Goal: Task Accomplishment & Management: Complete application form

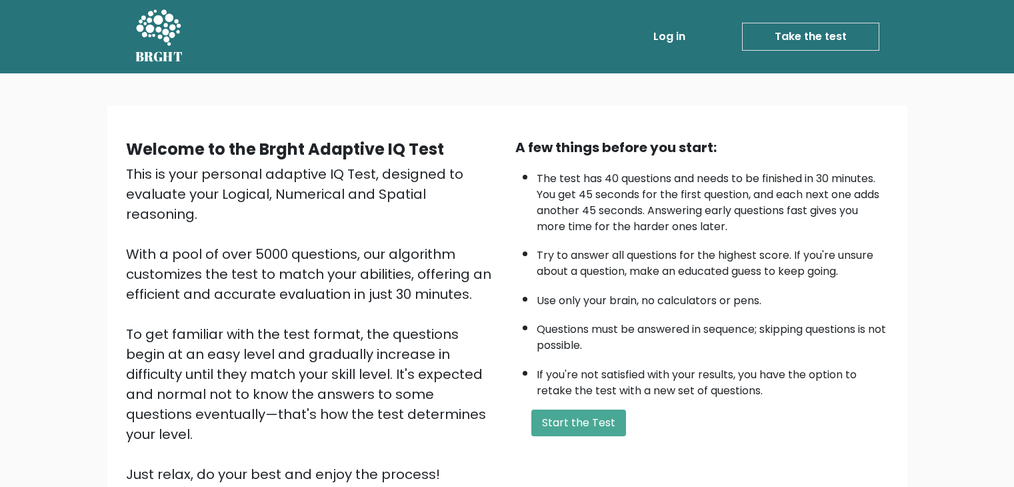
scroll to position [124, 0]
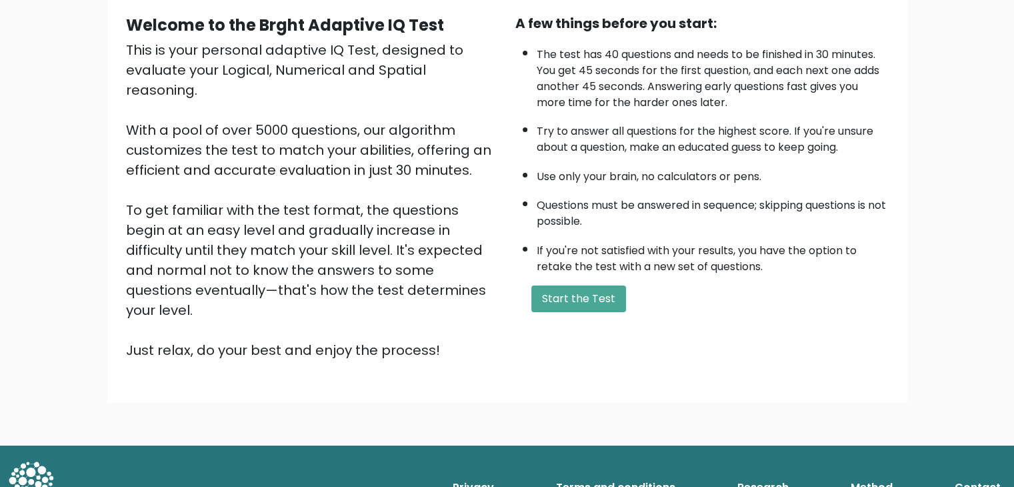
click at [558, 299] on button "Start the Test" at bounding box center [579, 298] width 95 height 27
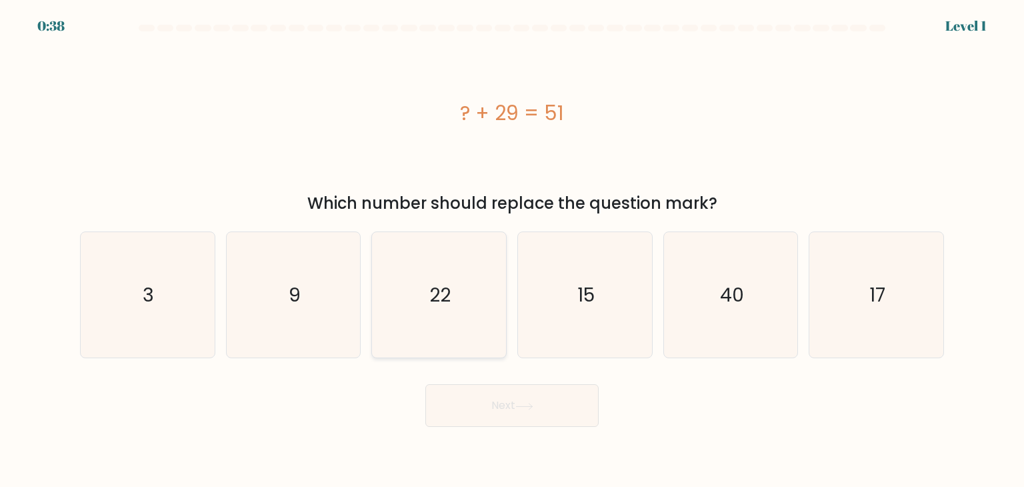
click at [427, 281] on icon "22" at bounding box center [438, 294] width 125 height 125
click at [512, 250] on input "c. 22" at bounding box center [512, 246] width 1 height 7
radio input "true"
click at [469, 404] on button "Next" at bounding box center [512, 405] width 173 height 43
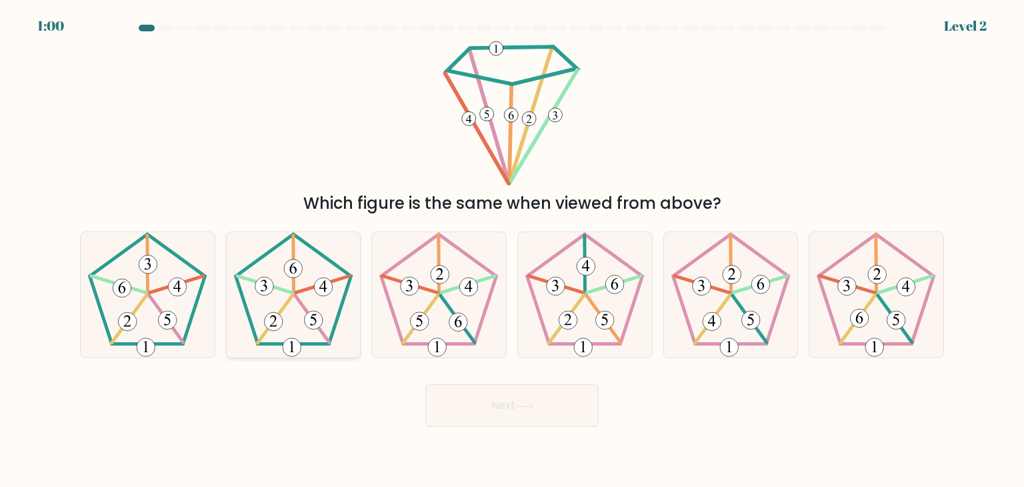
click at [287, 309] on icon at bounding box center [293, 294] width 125 height 125
click at [512, 250] on input "b." at bounding box center [512, 246] width 1 height 7
radio input "true"
click at [518, 400] on button "Next" at bounding box center [512, 405] width 173 height 43
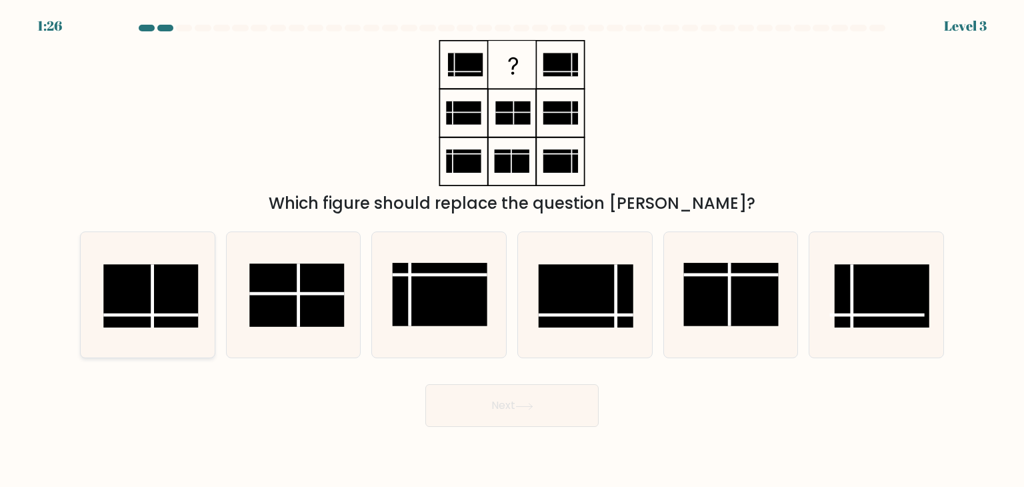
click at [176, 285] on rect at bounding box center [150, 295] width 95 height 63
click at [512, 250] on input "a." at bounding box center [512, 246] width 1 height 7
radio input "true"
click at [503, 410] on button "Next" at bounding box center [512, 405] width 173 height 43
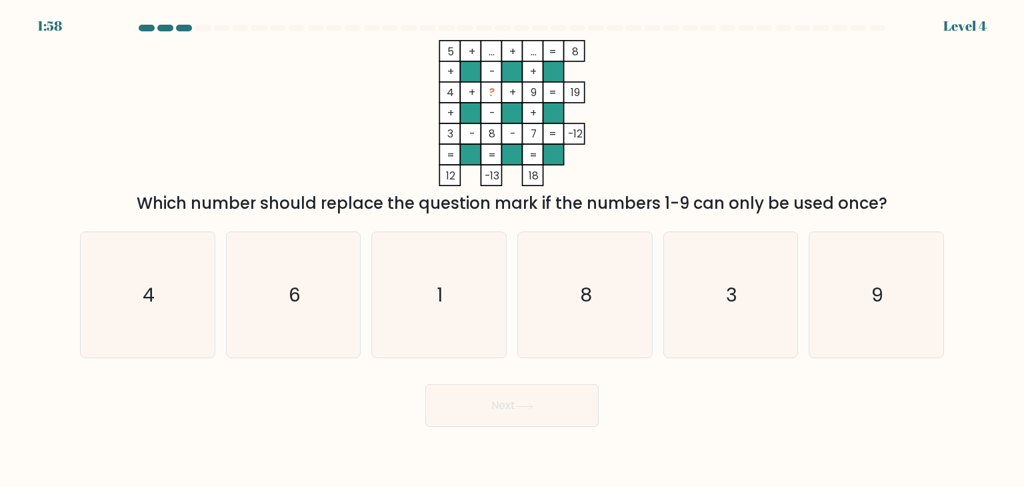
drag, startPoint x: 651, startPoint y: 169, endPoint x: 650, endPoint y: 194, distance: 25.4
click at [650, 194] on div "5 + ... + ... 8 + - + 4 + ? + 9 19 + - + 3 - 8 - 7 = -12 = = = = 12 -13 18 = Wh…" at bounding box center [512, 127] width 880 height 175
click at [650, 194] on div "Which number should replace the question mark if the numbers 1-9 can only be us…" at bounding box center [512, 203] width 848 height 24
click at [492, 93] on icon "5 + ... + ... 8 + - + 4 + ? + 9 19 + - + 3 - 8 - 7 = -12 = = = = 12 -13 18 =" at bounding box center [512, 113] width 400 height 146
click at [492, 93] on tspan "?" at bounding box center [492, 92] width 6 height 14
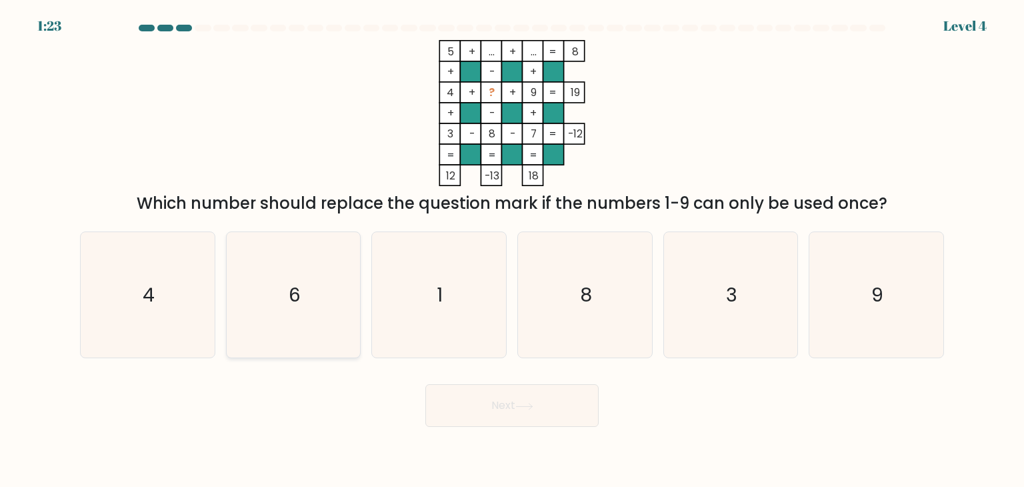
click at [293, 305] on text "6" at bounding box center [295, 294] width 12 height 27
click at [512, 250] on input "b. 6" at bounding box center [512, 246] width 1 height 7
radio input "true"
click at [460, 409] on button "Next" at bounding box center [512, 405] width 173 height 43
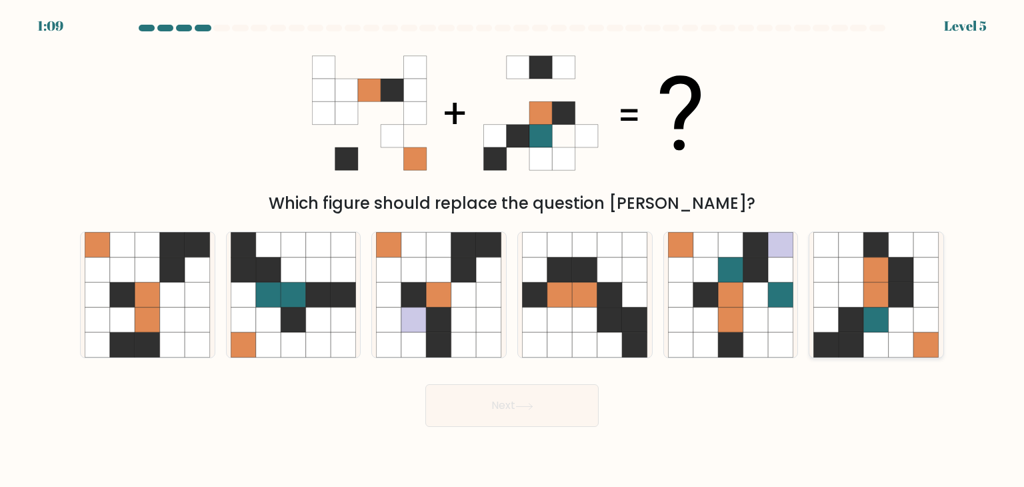
click at [846, 293] on icon at bounding box center [851, 294] width 25 height 25
click at [513, 250] on input "f." at bounding box center [512, 246] width 1 height 7
radio input "true"
click at [490, 404] on button "Next" at bounding box center [512, 405] width 173 height 43
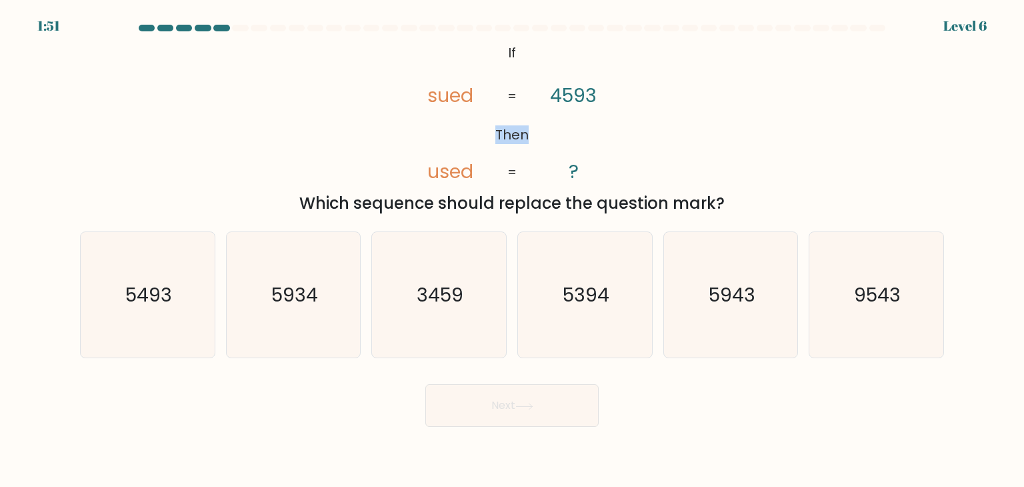
drag, startPoint x: 427, startPoint y: 89, endPoint x: 486, endPoint y: 116, distance: 65.4
click at [486, 116] on icon "@import url('https://fonts.googleapis.com/css?family=Abril+Fatface:400,100,100i…" at bounding box center [512, 113] width 237 height 146
click at [178, 293] on icon "5493" at bounding box center [147, 294] width 125 height 125
click at [512, 250] on input "a. 5493" at bounding box center [512, 246] width 1 height 7
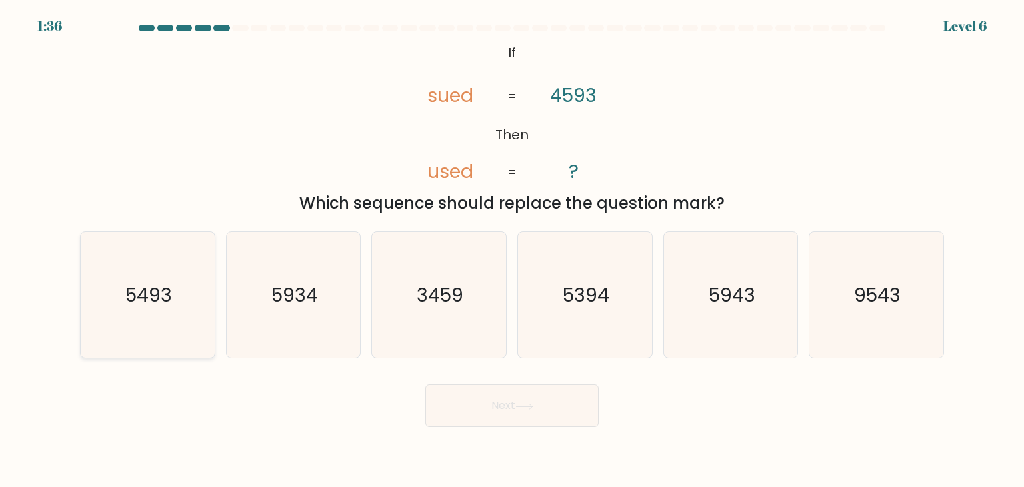
radio input "true"
click at [534, 409] on icon at bounding box center [525, 406] width 18 height 7
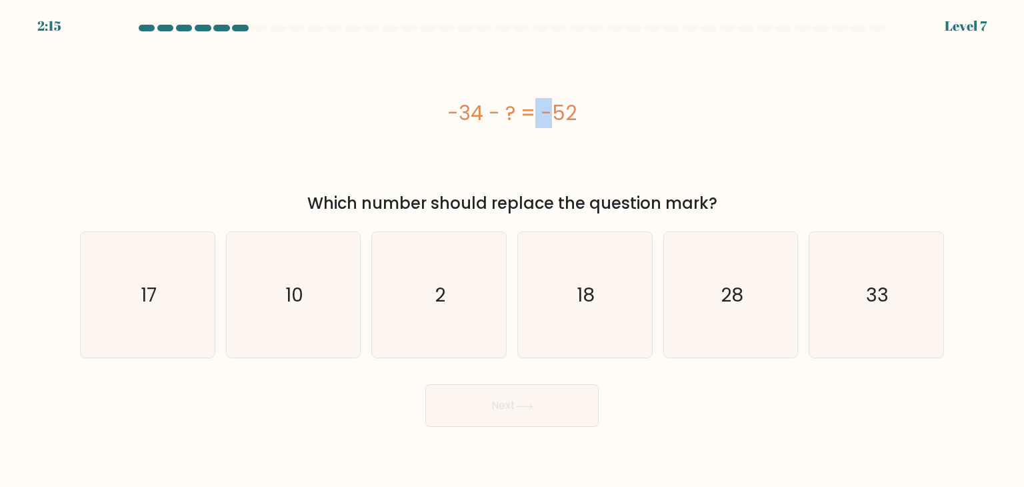
drag, startPoint x: 461, startPoint y: 111, endPoint x: 483, endPoint y: 110, distance: 22.1
click at [483, 110] on div "-34 - ? = -52" at bounding box center [512, 113] width 864 height 30
click at [568, 273] on icon "18" at bounding box center [584, 294] width 125 height 125
click at [513, 250] on input "d. 18" at bounding box center [512, 246] width 1 height 7
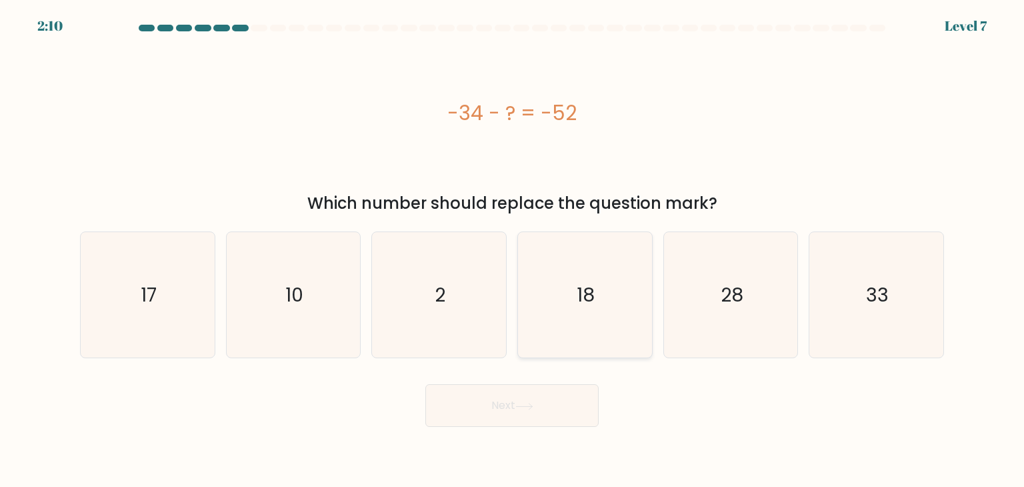
radio input "true"
click at [542, 398] on button "Next" at bounding box center [512, 405] width 173 height 43
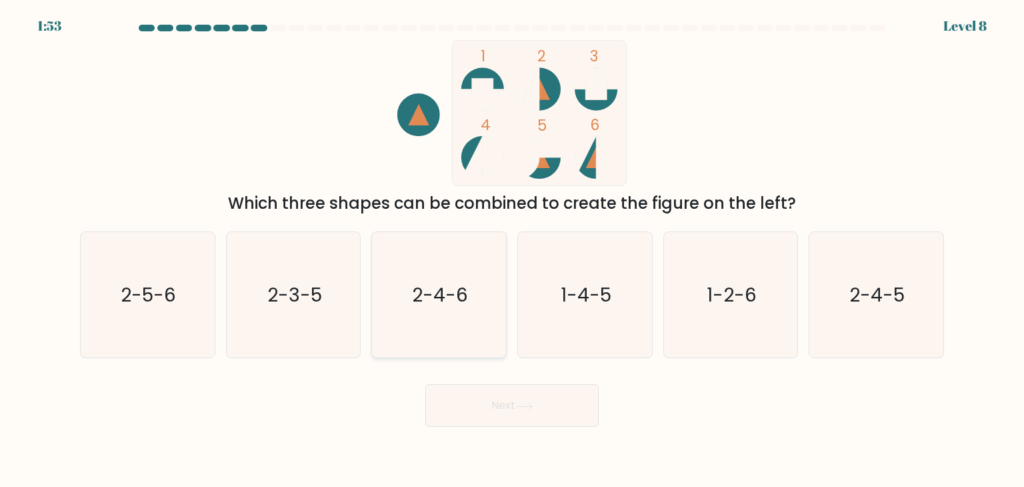
click at [427, 297] on text "2-4-6" at bounding box center [441, 294] width 56 height 27
click at [512, 250] on input "c. 2-4-6" at bounding box center [512, 246] width 1 height 7
radio input "true"
click at [460, 408] on button "Next" at bounding box center [512, 405] width 173 height 43
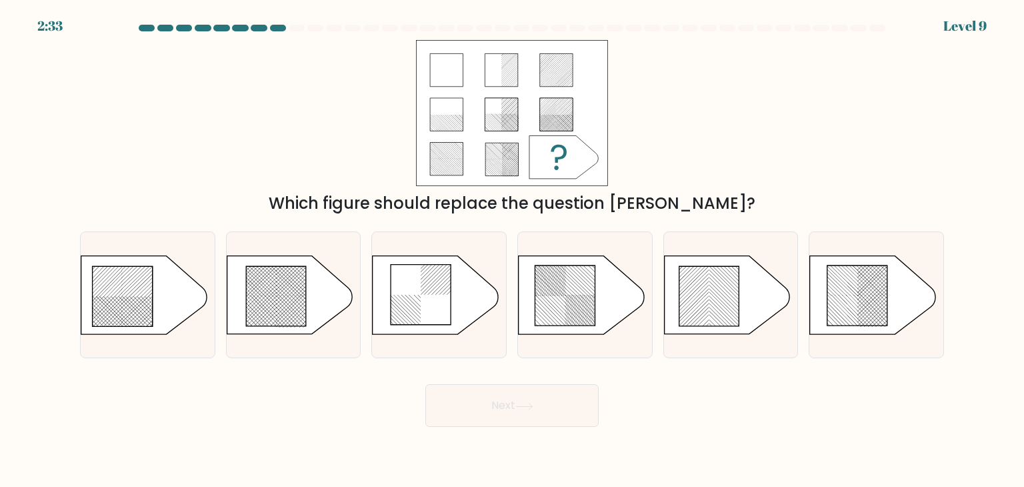
drag, startPoint x: 363, startPoint y: 198, endPoint x: 699, endPoint y: 209, distance: 335.7
click at [699, 209] on div "Which figure should replace the question mark?" at bounding box center [512, 203] width 848 height 24
drag, startPoint x: 513, startPoint y: 202, endPoint x: 524, endPoint y: 203, distance: 10.7
click at [524, 203] on div "Which figure should replace the question mark?" at bounding box center [512, 203] width 848 height 24
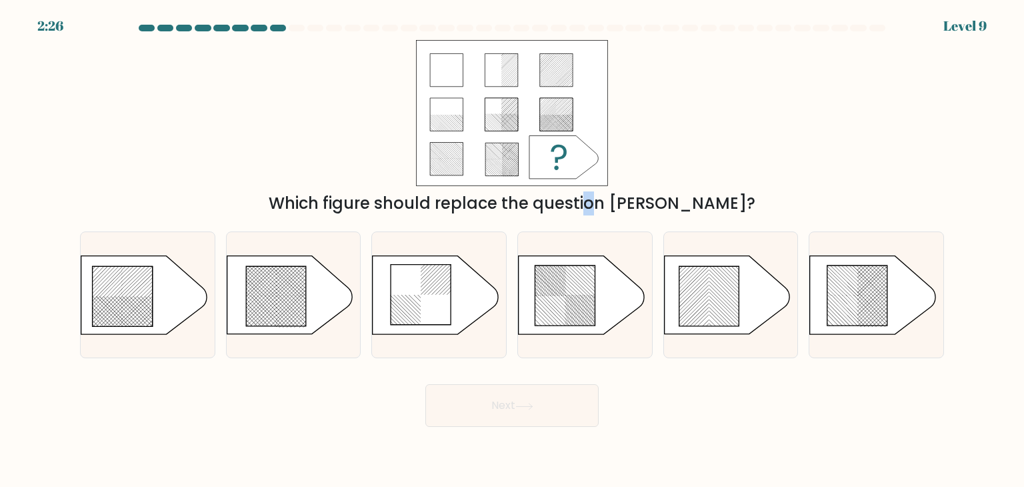
click at [524, 203] on div "Which figure should replace the question mark?" at bounding box center [512, 203] width 848 height 24
drag, startPoint x: 452, startPoint y: 121, endPoint x: 510, endPoint y: 209, distance: 105.1
click at [510, 209] on div "Which figure should replace the question mark?" at bounding box center [512, 127] width 880 height 175
click at [510, 209] on div "Which figure should replace the question mark?" at bounding box center [512, 203] width 848 height 24
click at [578, 294] on icon at bounding box center [565, 295] width 60 height 60
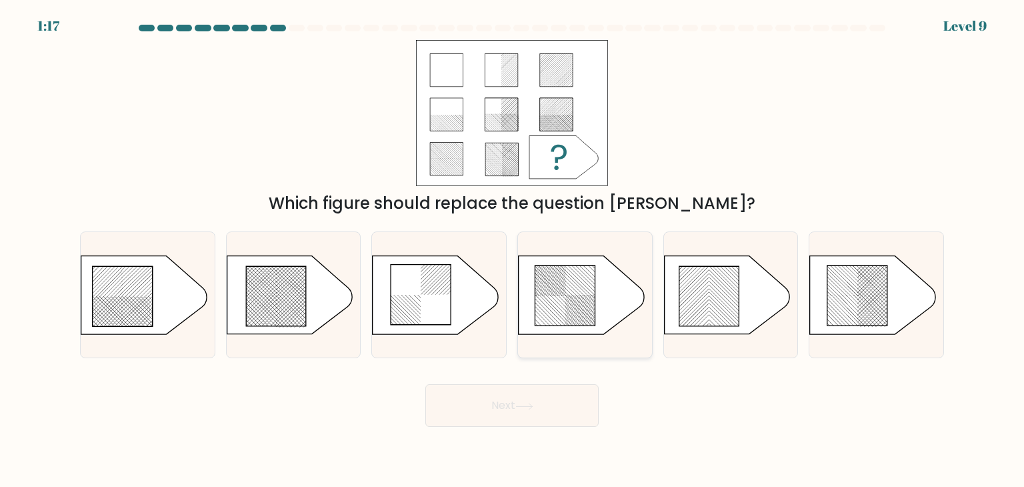
click at [513, 250] on input "d." at bounding box center [512, 246] width 1 height 7
radio input "true"
click at [520, 406] on icon at bounding box center [525, 406] width 18 height 7
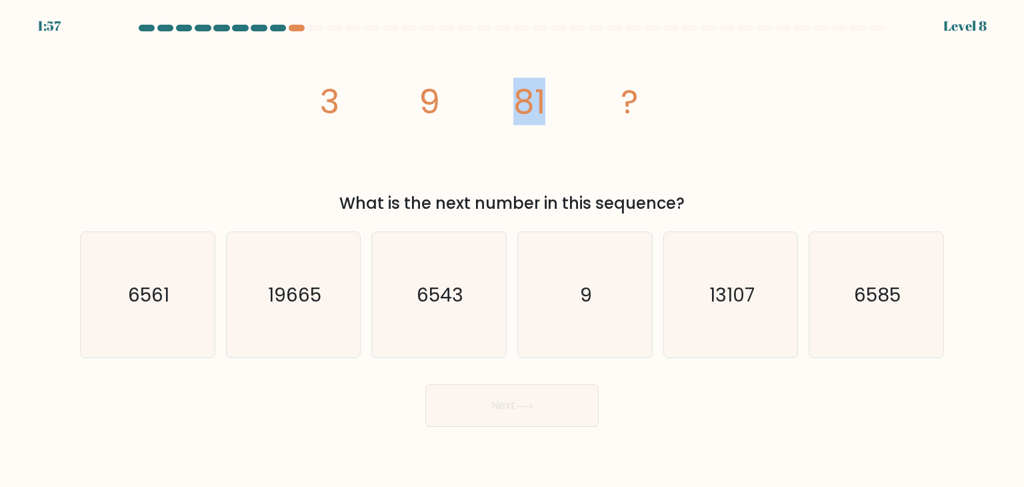
drag, startPoint x: 515, startPoint y: 107, endPoint x: 570, endPoint y: 113, distance: 55.0
click at [570, 113] on icon "image/svg+xml 3 9 81 ?" at bounding box center [512, 113] width 400 height 146
drag, startPoint x: 570, startPoint y: 113, endPoint x: 516, endPoint y: 109, distance: 53.6
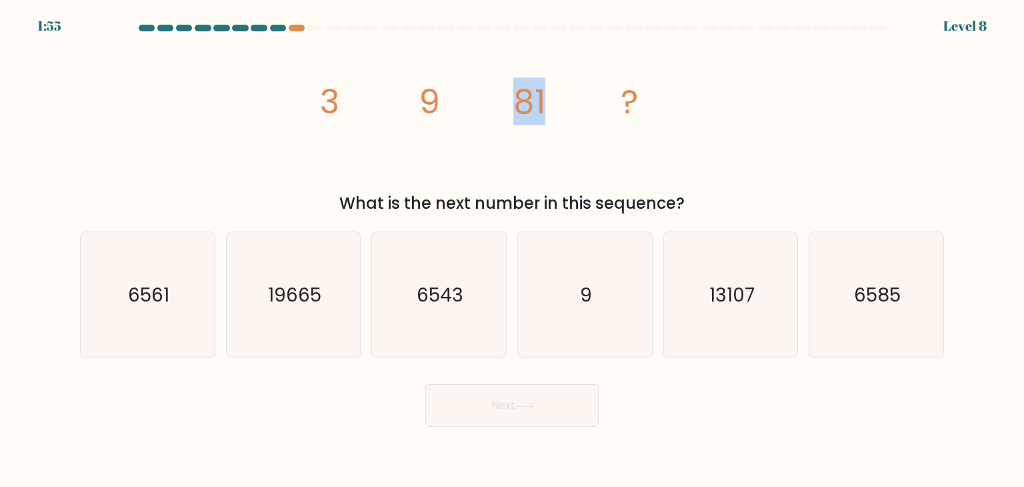
click at [516, 109] on icon "image/svg+xml 3 9 81 ?" at bounding box center [512, 113] width 400 height 146
click at [516, 109] on tspan "81" at bounding box center [530, 101] width 32 height 47
click at [173, 275] on icon "6561" at bounding box center [147, 294] width 125 height 125
click at [512, 250] on input "a. 6561" at bounding box center [512, 246] width 1 height 7
radio input "true"
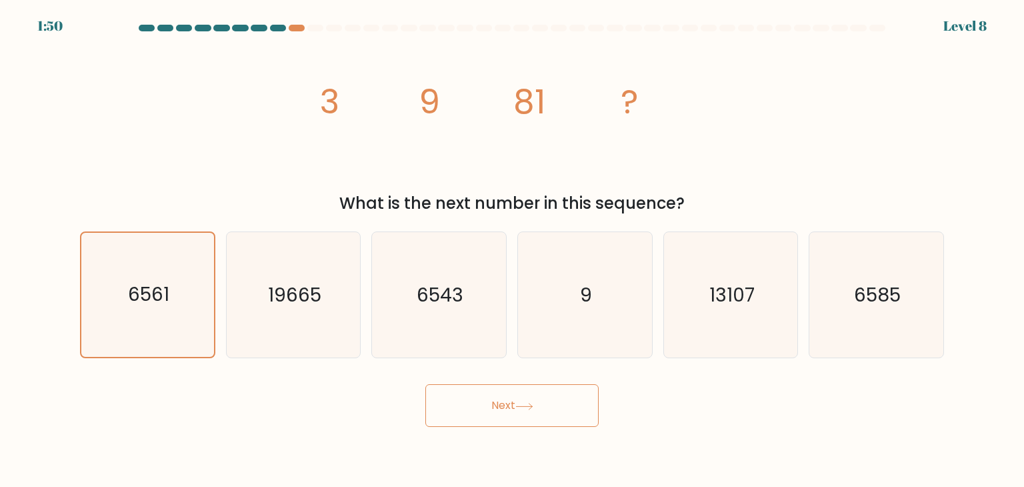
click at [469, 396] on button "Next" at bounding box center [512, 405] width 173 height 43
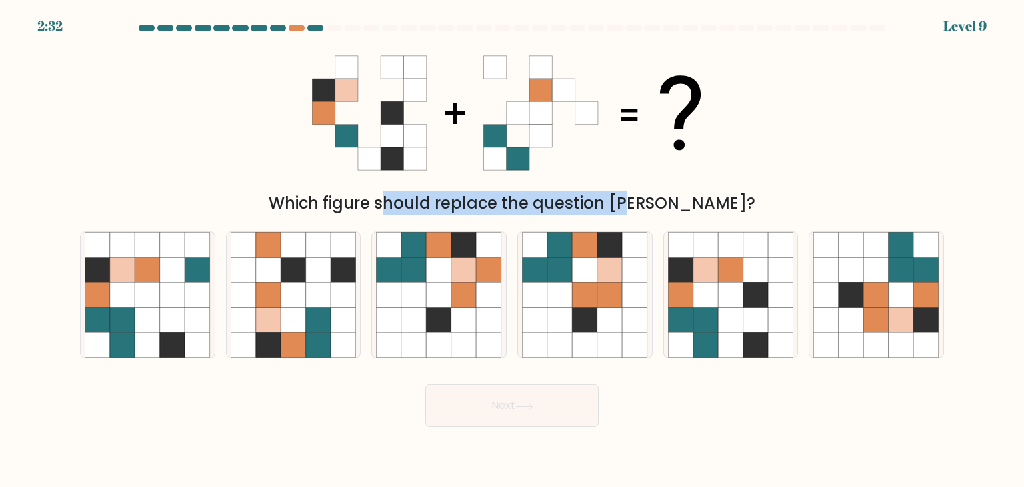
drag, startPoint x: 321, startPoint y: 113, endPoint x: 554, endPoint y: 195, distance: 246.8
click at [554, 195] on div "Which figure should replace the question mark?" at bounding box center [512, 127] width 880 height 175
click at [554, 195] on div "Which figure should replace the question mark?" at bounding box center [512, 203] width 848 height 24
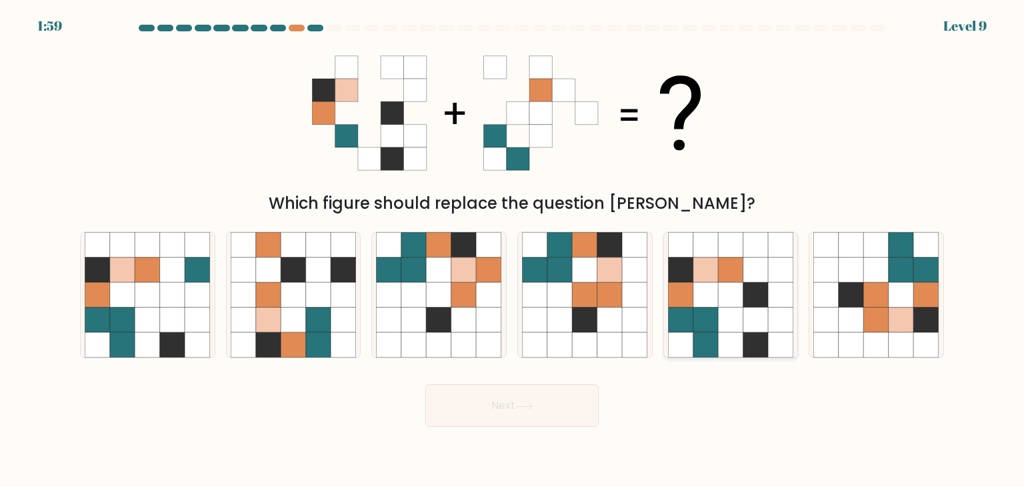
click at [724, 283] on icon at bounding box center [730, 294] width 25 height 25
click at [513, 250] on input "e." at bounding box center [512, 246] width 1 height 7
radio input "true"
click at [506, 401] on button "Next" at bounding box center [512, 405] width 173 height 43
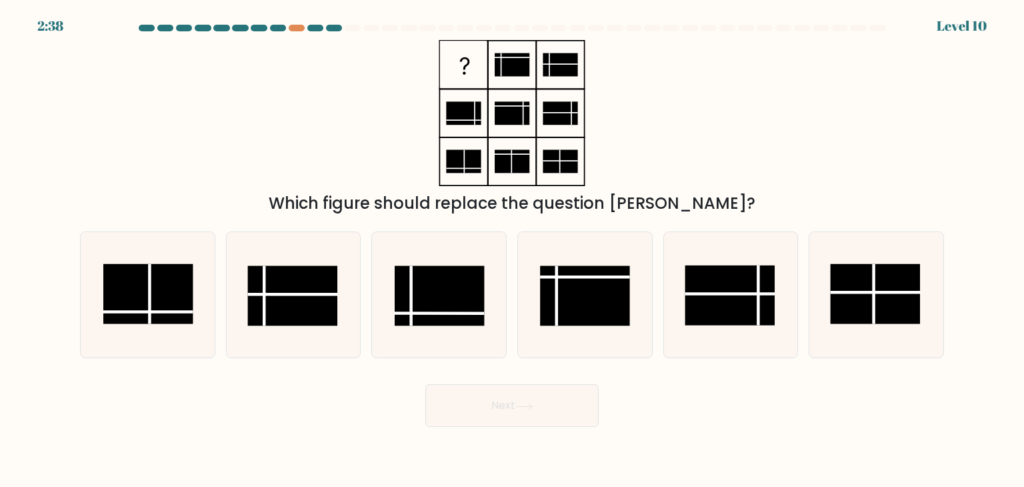
click at [300, 23] on div "2:38 Level 10" at bounding box center [512, 18] width 1024 height 36
click at [293, 28] on div at bounding box center [297, 28] width 16 height 7
click at [324, 27] on at bounding box center [512, 28] width 750 height 7
click at [318, 27] on div at bounding box center [315, 28] width 16 height 7
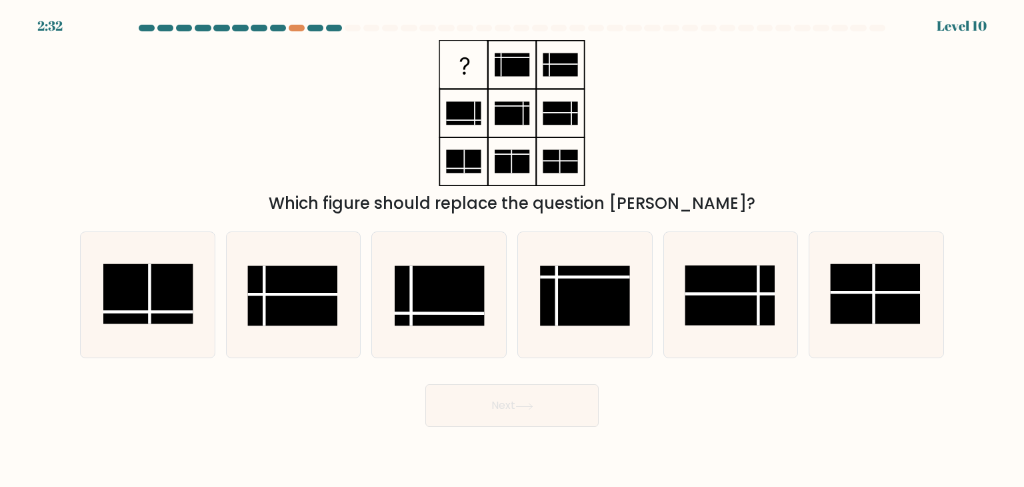
click at [349, 137] on div "Which figure should replace the question mark?" at bounding box center [512, 127] width 880 height 175
click at [424, 286] on rect at bounding box center [440, 296] width 90 height 60
click at [512, 250] on input "c." at bounding box center [512, 246] width 1 height 7
radio input "true"
click at [474, 403] on button "Next" at bounding box center [512, 405] width 173 height 43
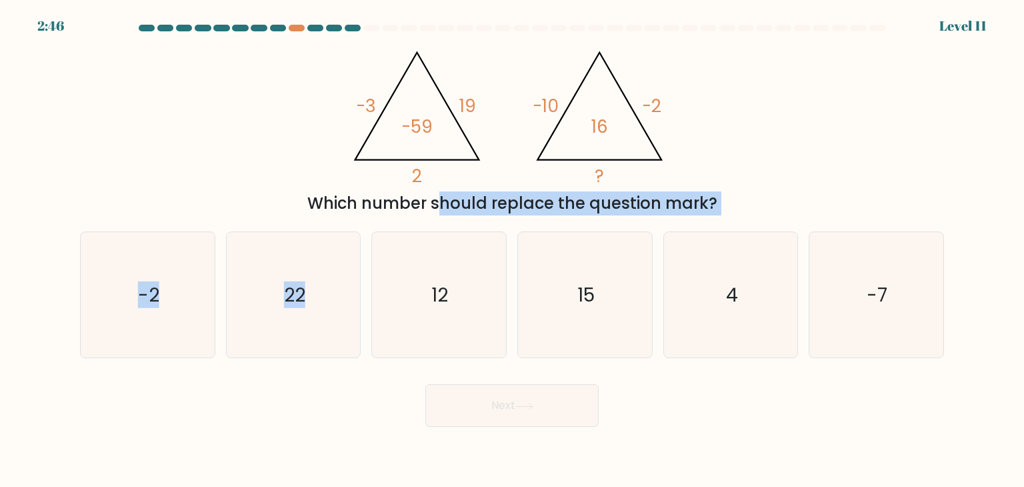
drag, startPoint x: 307, startPoint y: 205, endPoint x: 414, endPoint y: 224, distance: 109.0
click at [414, 224] on form at bounding box center [512, 226] width 1024 height 402
click at [414, 224] on div "a. -2 b. 22 c." at bounding box center [512, 289] width 875 height 137
drag, startPoint x: 318, startPoint y: 203, endPoint x: 480, endPoint y: 201, distance: 162.1
click at [480, 201] on div "Which number should replace the question mark?" at bounding box center [512, 203] width 848 height 24
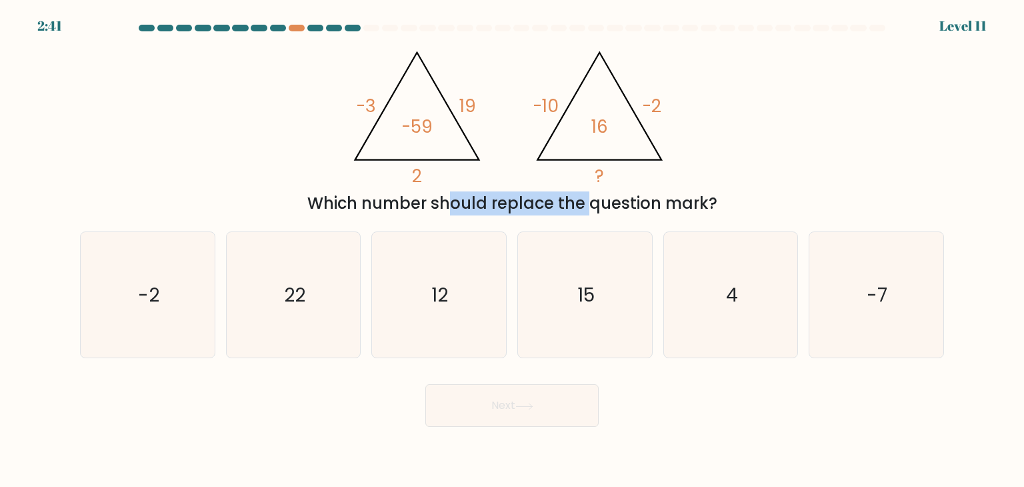
click at [480, 201] on div "Which number should replace the question mark?" at bounding box center [512, 203] width 848 height 24
drag, startPoint x: 309, startPoint y: 205, endPoint x: 782, endPoint y: 191, distance: 472.4
click at [782, 191] on div "Which number should replace the question mark?" at bounding box center [512, 203] width 848 height 24
click at [372, 177] on icon "@import url('https://fonts.googleapis.com/css?family=Abril+Fatface:400,100,100i…" at bounding box center [512, 113] width 336 height 146
drag, startPoint x: 303, startPoint y: 201, endPoint x: 768, endPoint y: 206, distance: 465.6
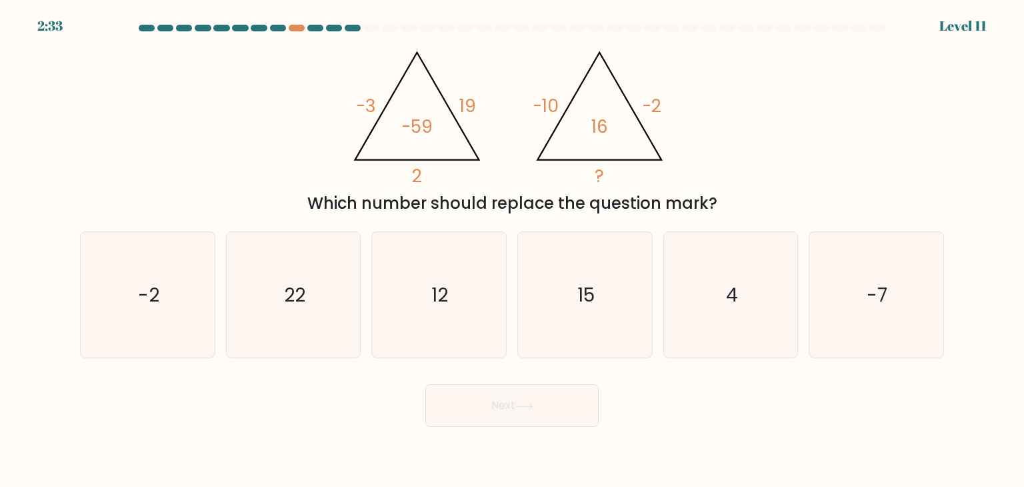
click at [768, 206] on div "Which number should replace the question mark?" at bounding box center [512, 203] width 848 height 24
click at [324, 197] on div "Which number should replace the question mark?" at bounding box center [512, 203] width 848 height 24
drag, startPoint x: 307, startPoint y: 199, endPoint x: 721, endPoint y: 203, distance: 413.5
click at [721, 203] on div "Which number should replace the question mark?" at bounding box center [512, 203] width 848 height 24
click at [319, 193] on div "Which number should replace the question mark?" at bounding box center [512, 203] width 848 height 24
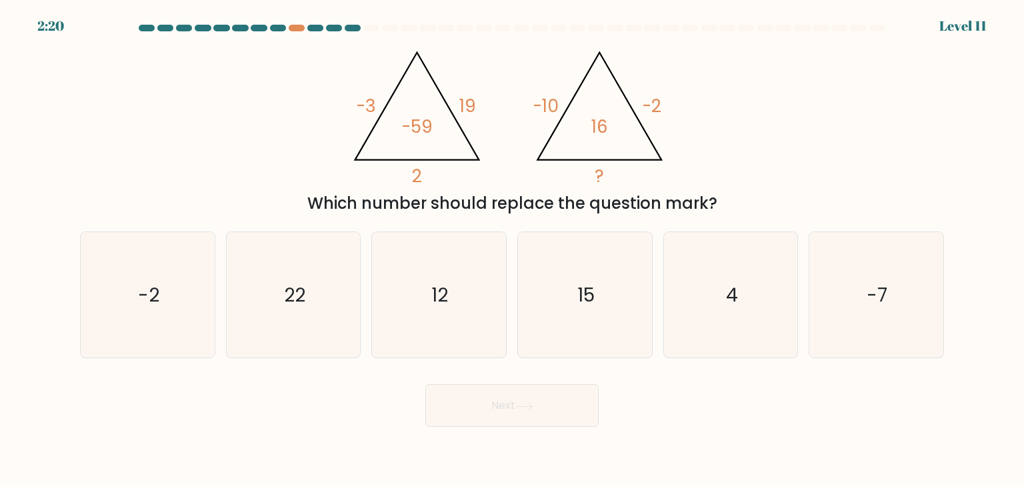
drag, startPoint x: 714, startPoint y: 210, endPoint x: 304, endPoint y: 195, distance: 410.4
click at [304, 195] on div "Which number should replace the question mark?" at bounding box center [512, 203] width 848 height 24
click at [465, 171] on icon "@import url('https://fonts.googleapis.com/css?family=Abril+Fatface:400,100,100i…" at bounding box center [512, 113] width 336 height 146
click at [696, 282] on icon "4" at bounding box center [730, 294] width 125 height 125
click at [513, 250] on input "e. 4" at bounding box center [512, 246] width 1 height 7
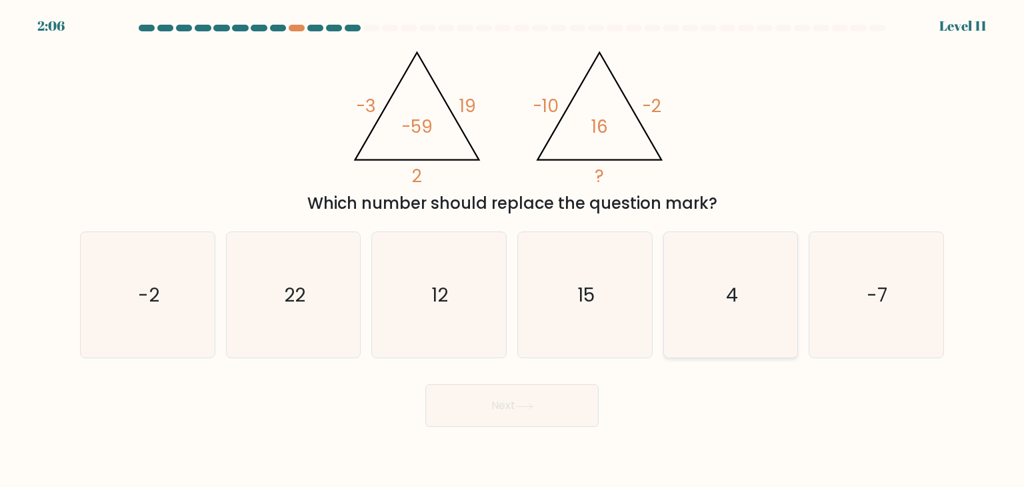
radio input "true"
click at [525, 398] on button "Next" at bounding box center [512, 405] width 173 height 43
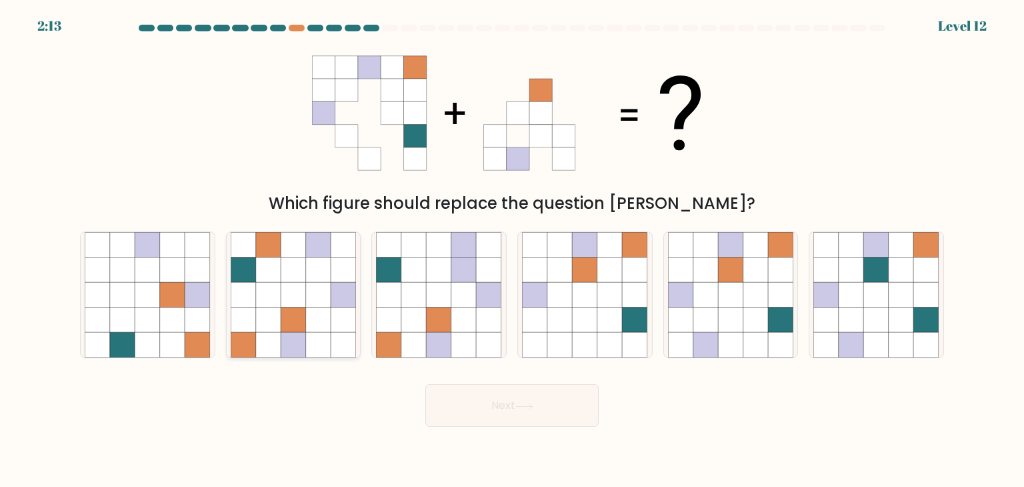
click at [281, 281] on icon at bounding box center [293, 269] width 25 height 25
click at [512, 250] on input "b." at bounding box center [512, 246] width 1 height 7
radio input "true"
click at [454, 398] on button "Next" at bounding box center [512, 405] width 173 height 43
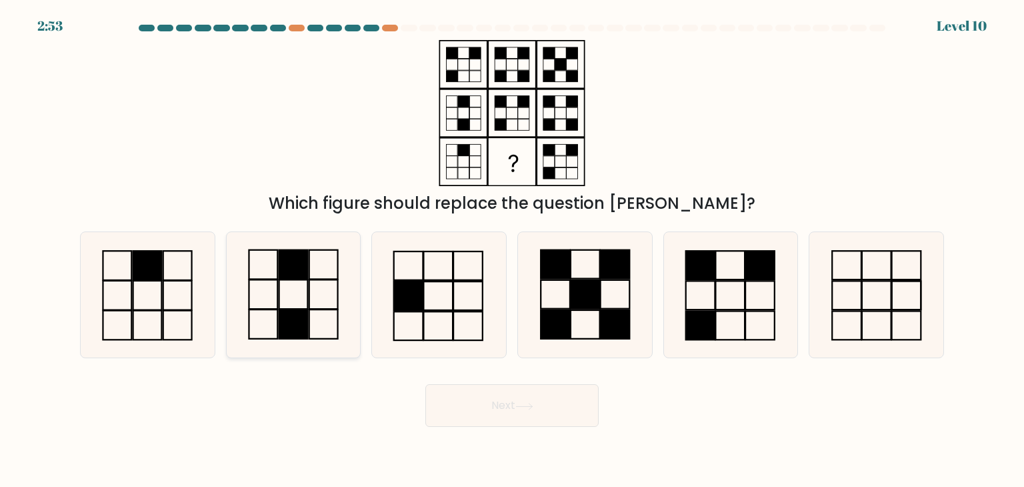
click at [320, 314] on icon at bounding box center [293, 294] width 125 height 125
click at [512, 250] on input "b." at bounding box center [512, 246] width 1 height 7
radio input "true"
click at [479, 406] on button "Next" at bounding box center [512, 405] width 173 height 43
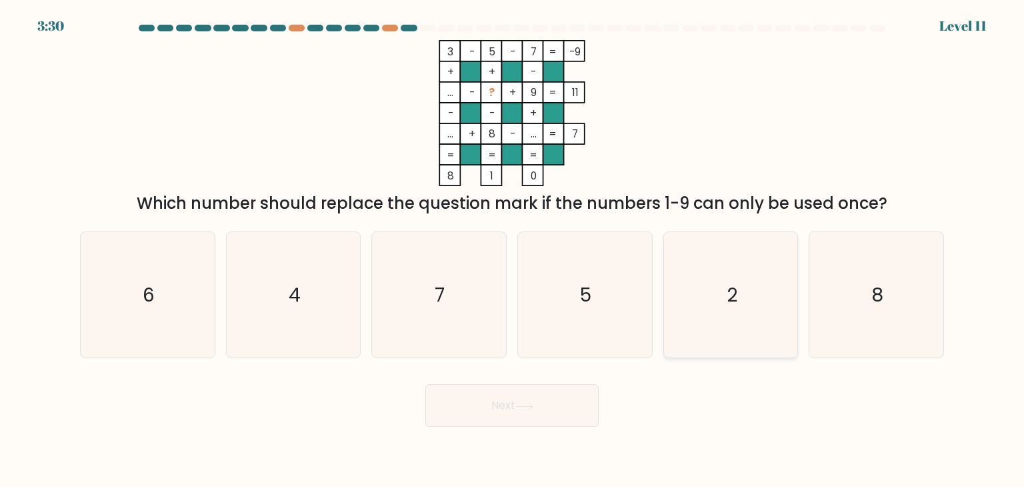
click at [680, 301] on icon "2" at bounding box center [730, 294] width 125 height 125
click at [513, 250] on input "e. 2" at bounding box center [512, 246] width 1 height 7
radio input "true"
click at [552, 420] on button "Next" at bounding box center [512, 405] width 173 height 43
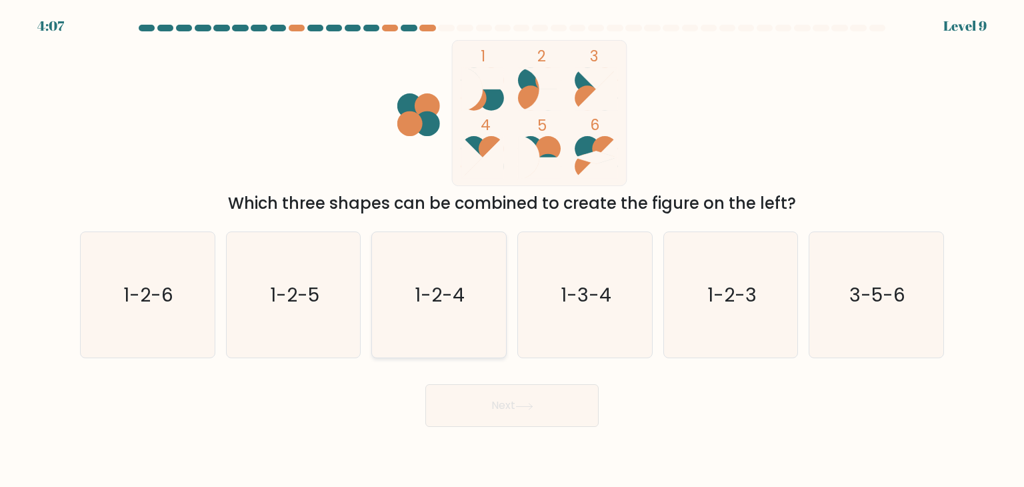
click at [434, 291] on text "1-2-4" at bounding box center [441, 294] width 50 height 27
click at [512, 250] on input "c. 1-2-4" at bounding box center [512, 246] width 1 height 7
radio input "true"
click at [523, 398] on button "Next" at bounding box center [512, 405] width 173 height 43
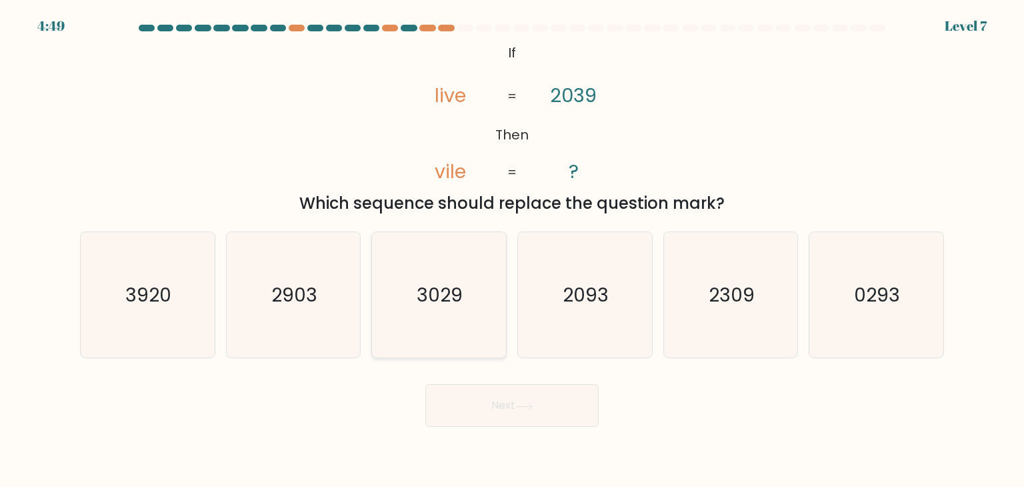
click at [435, 255] on icon "3029" at bounding box center [438, 294] width 125 height 125
click at [512, 250] on input "c. 3029" at bounding box center [512, 246] width 1 height 7
radio input "true"
click at [516, 394] on button "Next" at bounding box center [512, 405] width 173 height 43
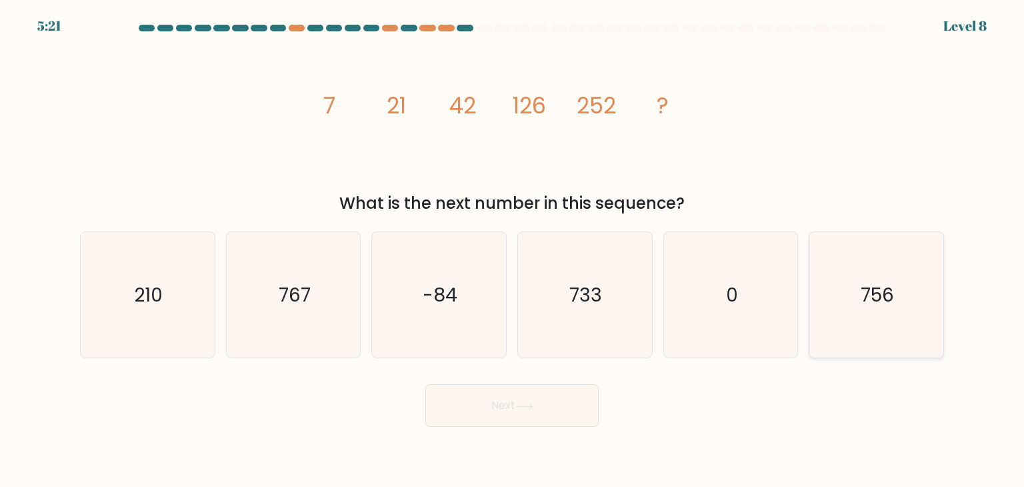
click at [840, 295] on icon "756" at bounding box center [876, 294] width 125 height 125
click at [513, 250] on input "f. 756" at bounding box center [512, 246] width 1 height 7
radio input "true"
click at [515, 372] on form at bounding box center [512, 226] width 1024 height 402
click at [492, 404] on button "Next" at bounding box center [512, 405] width 173 height 43
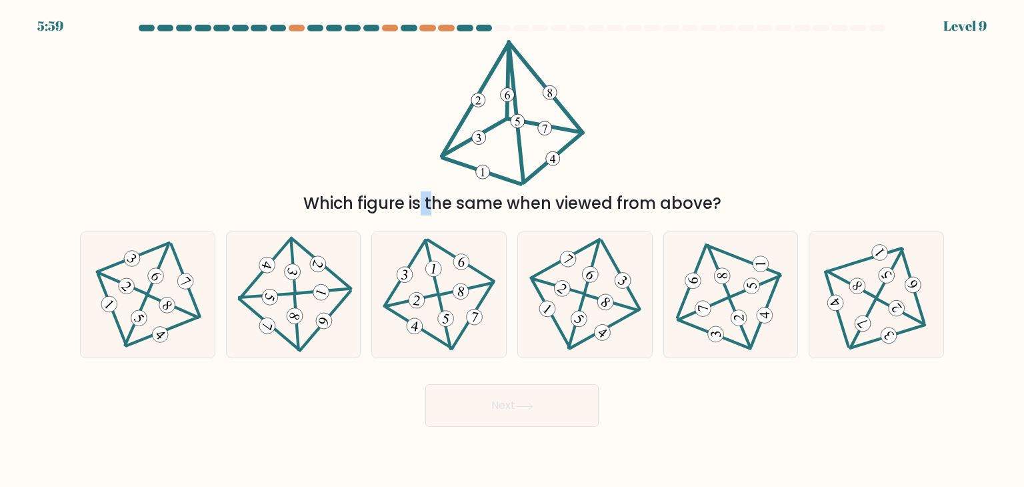
drag, startPoint x: 323, startPoint y: 195, endPoint x: 333, endPoint y: 198, distance: 11.2
click at [333, 198] on div "Which figure is the same when viewed from above?" at bounding box center [512, 203] width 848 height 24
click at [152, 301] on icon at bounding box center [148, 295] width 102 height 101
click at [512, 250] on input "a." at bounding box center [512, 246] width 1 height 7
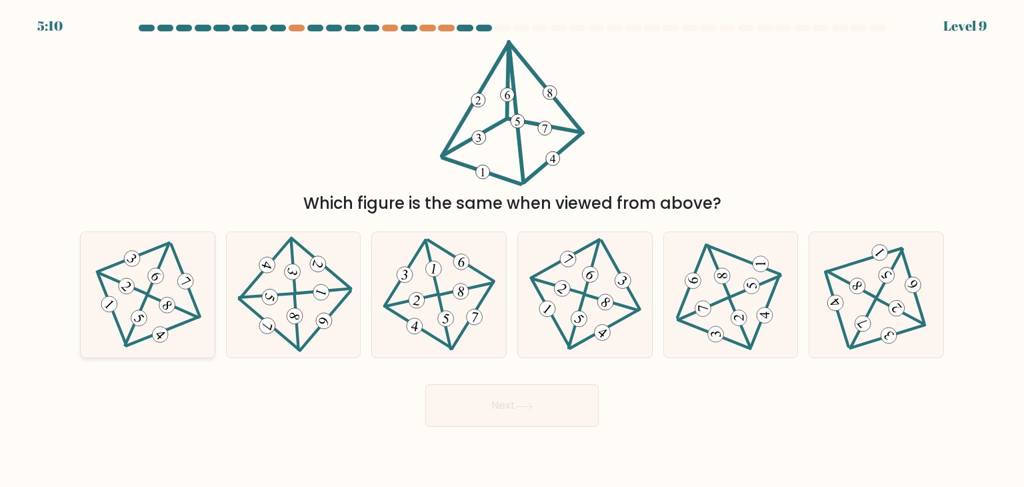
radio input "true"
click at [518, 404] on button "Next" at bounding box center [512, 405] width 173 height 43
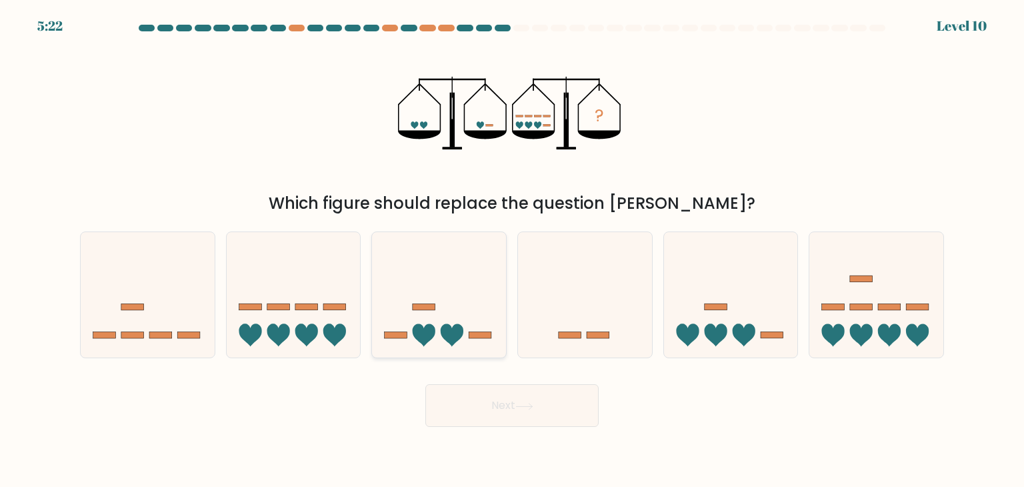
click at [464, 322] on icon at bounding box center [439, 294] width 134 height 111
click at [512, 250] on input "c." at bounding box center [512, 246] width 1 height 7
radio input "true"
click at [481, 412] on button "Next" at bounding box center [512, 405] width 173 height 43
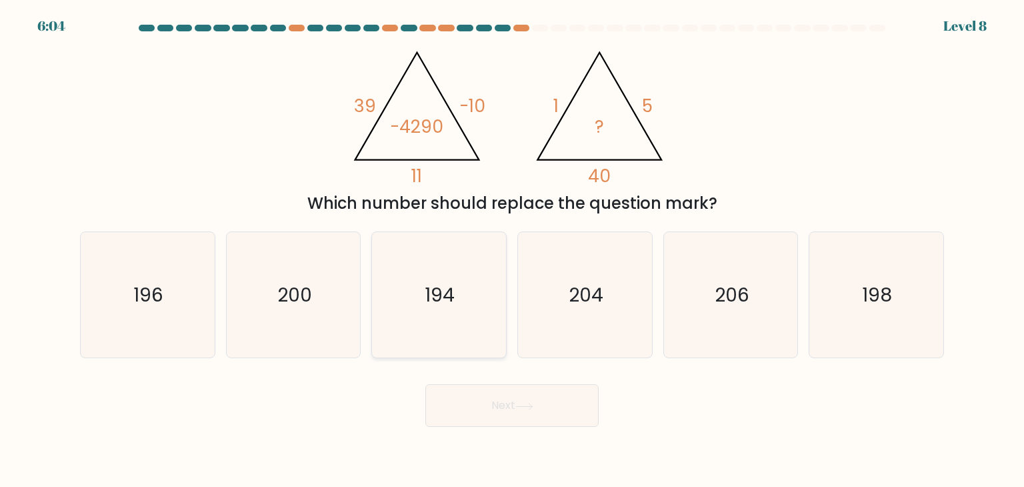
click at [439, 291] on text "194" at bounding box center [441, 294] width 30 height 27
click at [512, 250] on input "c. 194" at bounding box center [512, 246] width 1 height 7
radio input "true"
click at [490, 438] on body "6:03 Level 8" at bounding box center [512, 243] width 1024 height 487
click at [494, 398] on button "Next" at bounding box center [512, 405] width 173 height 43
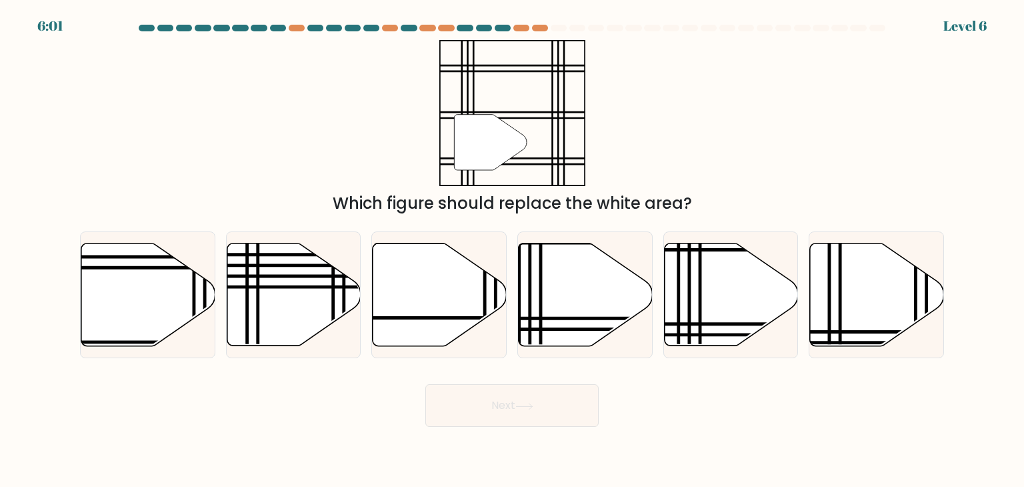
click at [472, 319] on icon at bounding box center [440, 294] width 134 height 103
click at [512, 250] on input "c." at bounding box center [512, 246] width 1 height 7
radio input "true"
click at [500, 398] on button "Next" at bounding box center [512, 405] width 173 height 43
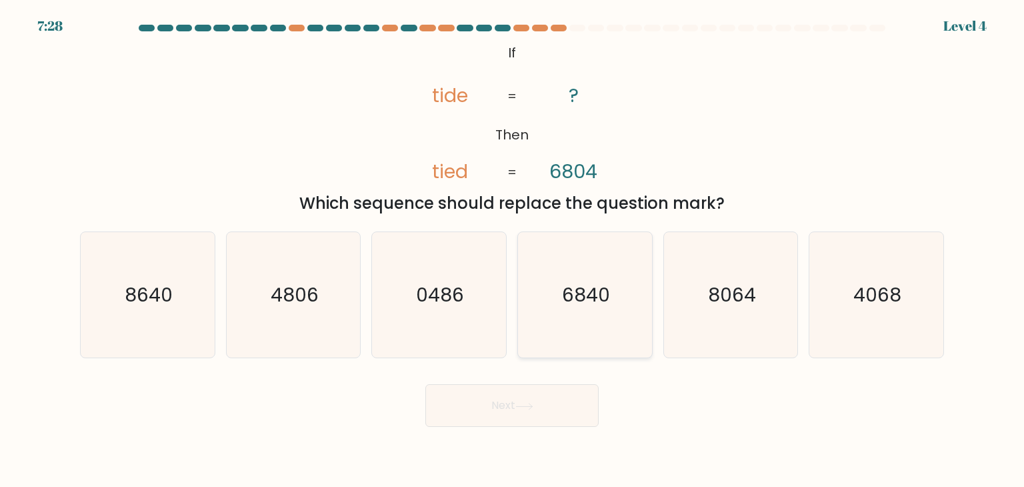
click at [523, 281] on icon "6840" at bounding box center [584, 294] width 125 height 125
click at [513, 250] on input "d. 6840" at bounding box center [512, 246] width 1 height 7
radio input "true"
click at [515, 399] on button "Next" at bounding box center [512, 405] width 173 height 43
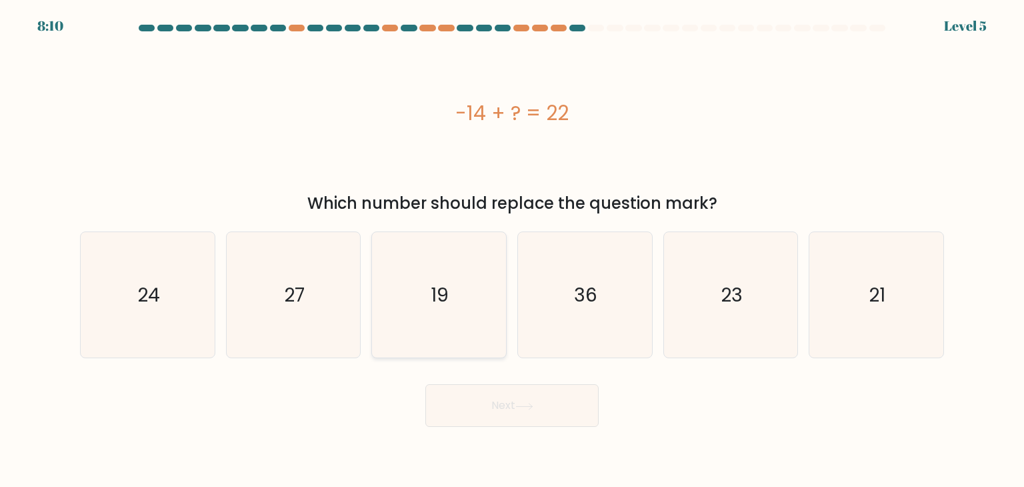
click at [464, 273] on icon "19" at bounding box center [438, 294] width 125 height 125
click at [512, 250] on input "c. 19" at bounding box center [512, 246] width 1 height 7
radio input "true"
click at [606, 299] on icon "36" at bounding box center [584, 294] width 125 height 125
click at [513, 250] on input "d. 36" at bounding box center [512, 246] width 1 height 7
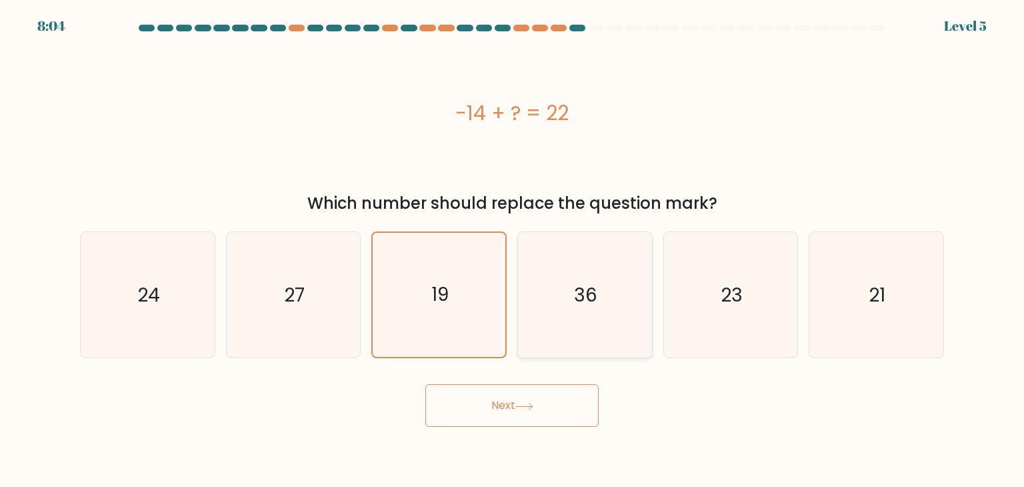
radio input "true"
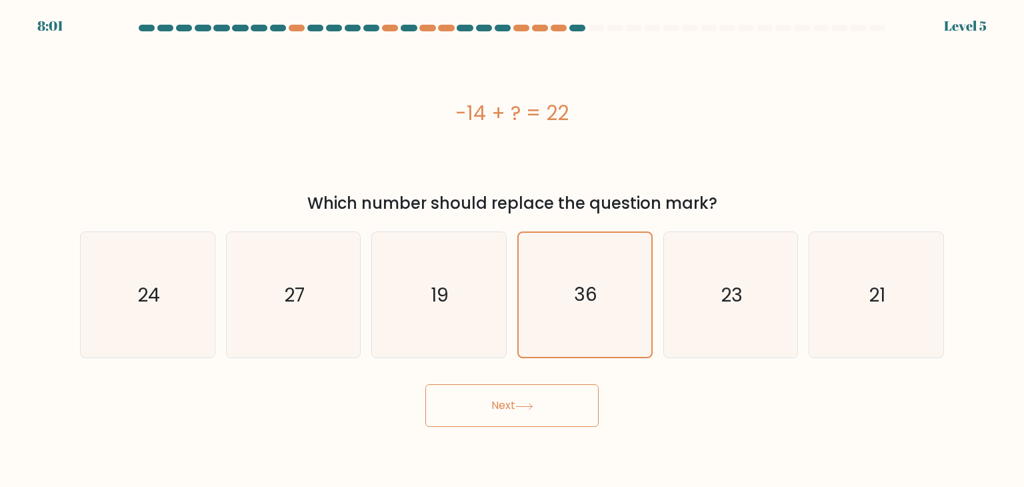
click at [462, 404] on button "Next" at bounding box center [512, 405] width 173 height 43
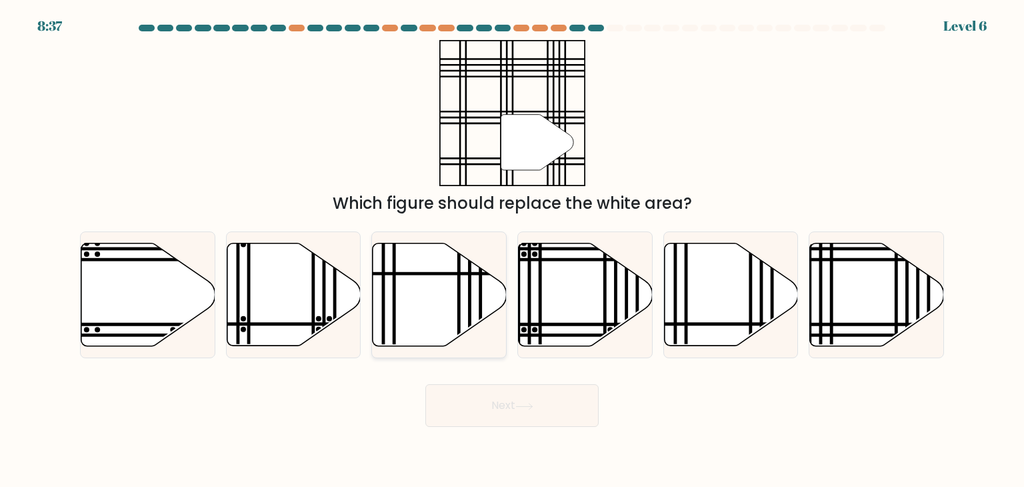
click at [448, 295] on icon at bounding box center [440, 294] width 134 height 103
click at [512, 250] on input "c." at bounding box center [512, 246] width 1 height 7
radio input "true"
click at [836, 291] on icon at bounding box center [877, 294] width 134 height 103
click at [513, 250] on input "f." at bounding box center [512, 246] width 1 height 7
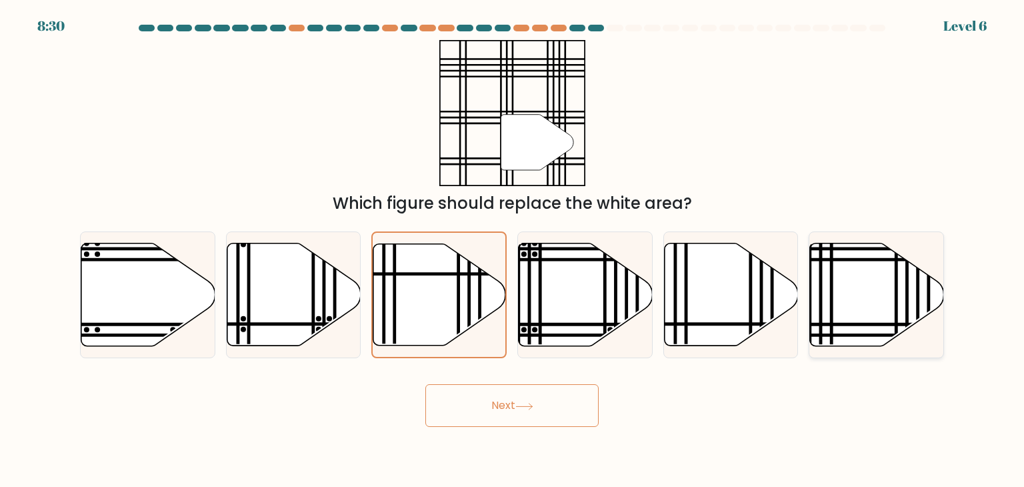
radio input "true"
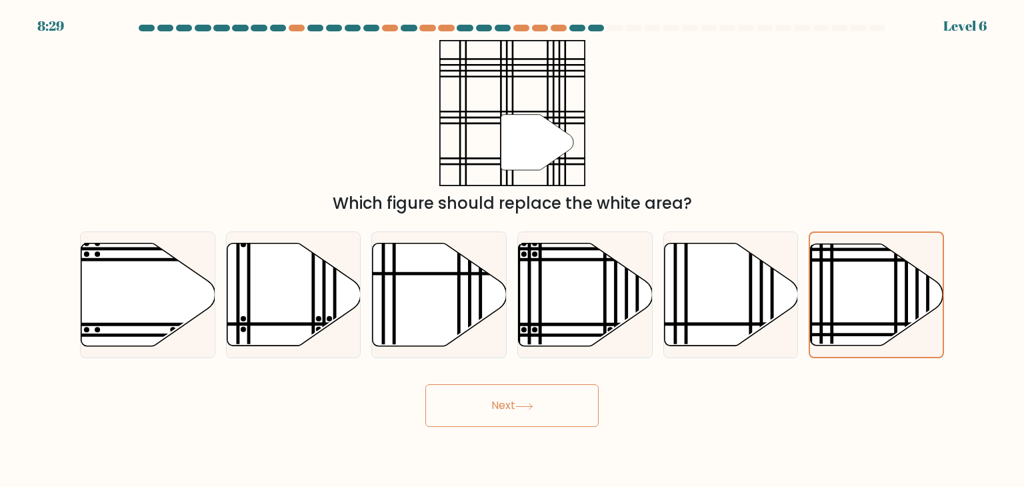
click at [491, 406] on button "Next" at bounding box center [512, 405] width 173 height 43
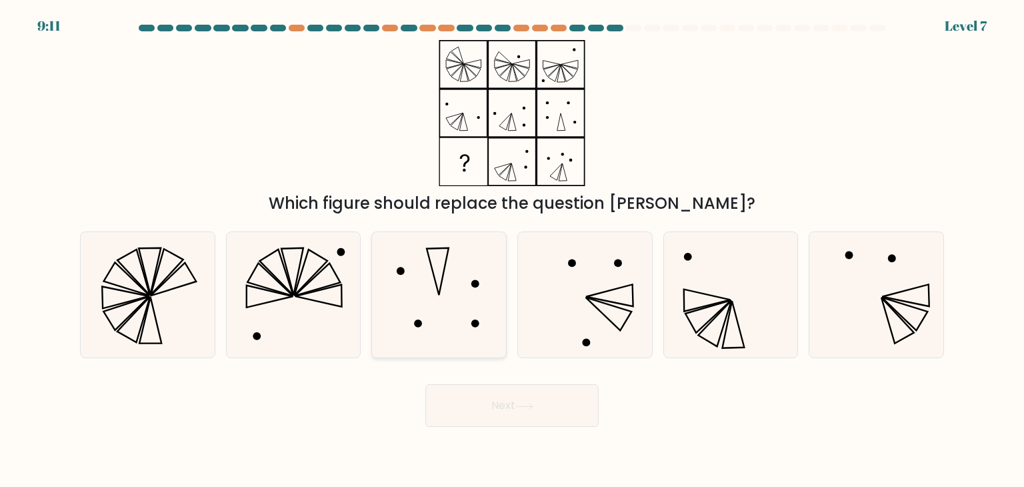
click at [459, 289] on icon at bounding box center [438, 294] width 125 height 125
click at [512, 250] on input "c." at bounding box center [512, 246] width 1 height 7
radio input "true"
click at [483, 406] on button "Next" at bounding box center [512, 405] width 173 height 43
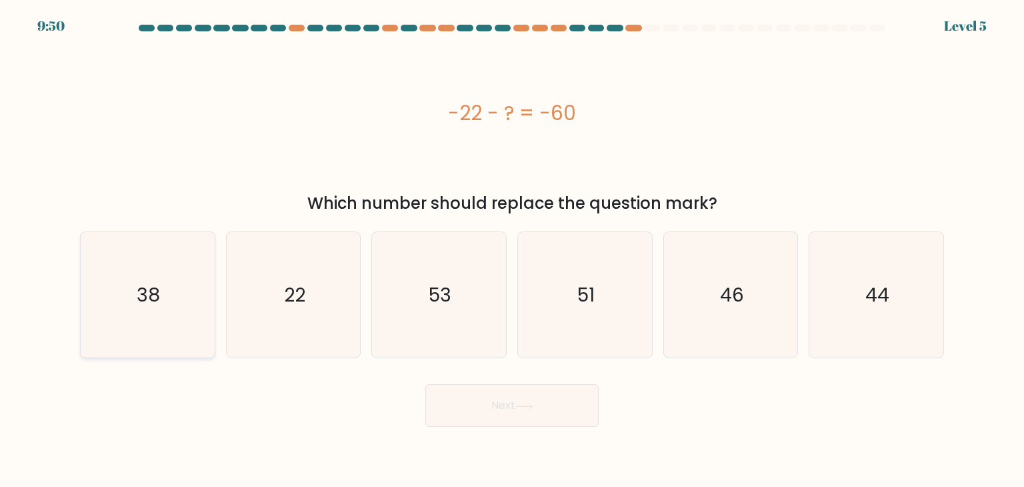
click at [125, 296] on icon "38" at bounding box center [147, 294] width 125 height 125
click at [512, 250] on input "a. 38" at bounding box center [512, 246] width 1 height 7
radio input "true"
click at [497, 423] on button "Next" at bounding box center [512, 405] width 173 height 43
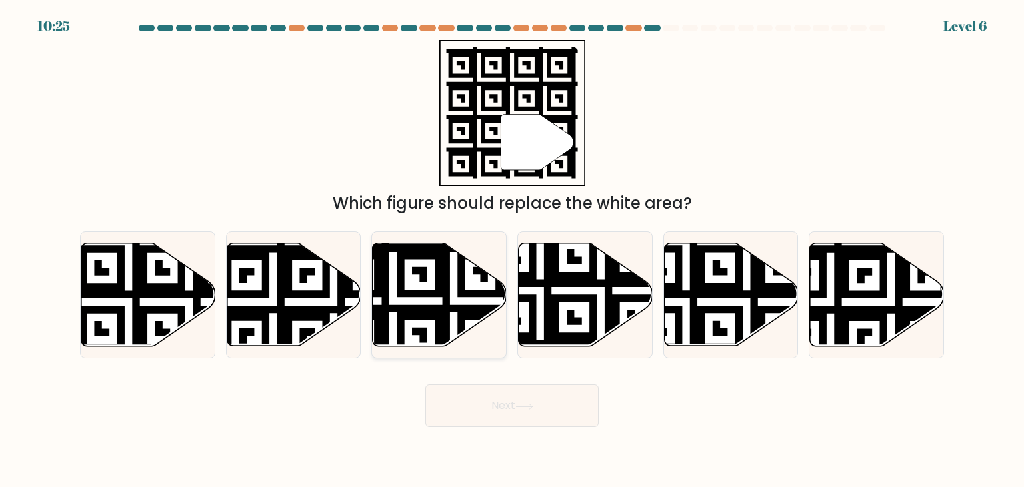
click at [430, 303] on icon at bounding box center [440, 294] width 134 height 103
click at [512, 250] on input "c." at bounding box center [512, 246] width 1 height 7
radio input "true"
click at [475, 396] on button "Next" at bounding box center [512, 405] width 173 height 43
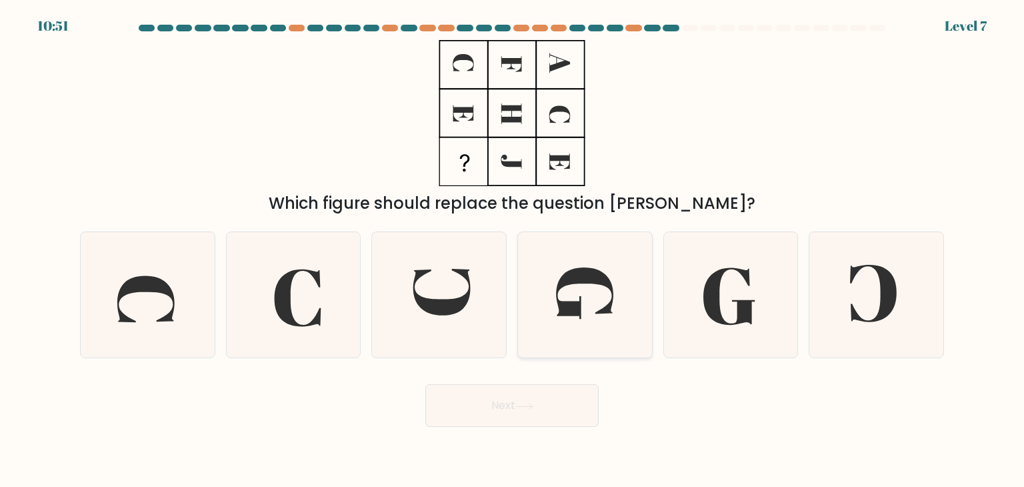
click at [576, 296] on icon at bounding box center [584, 294] width 125 height 125
click at [513, 250] on input "d." at bounding box center [512, 246] width 1 height 7
radio input "true"
click at [504, 404] on button "Next" at bounding box center [512, 405] width 173 height 43
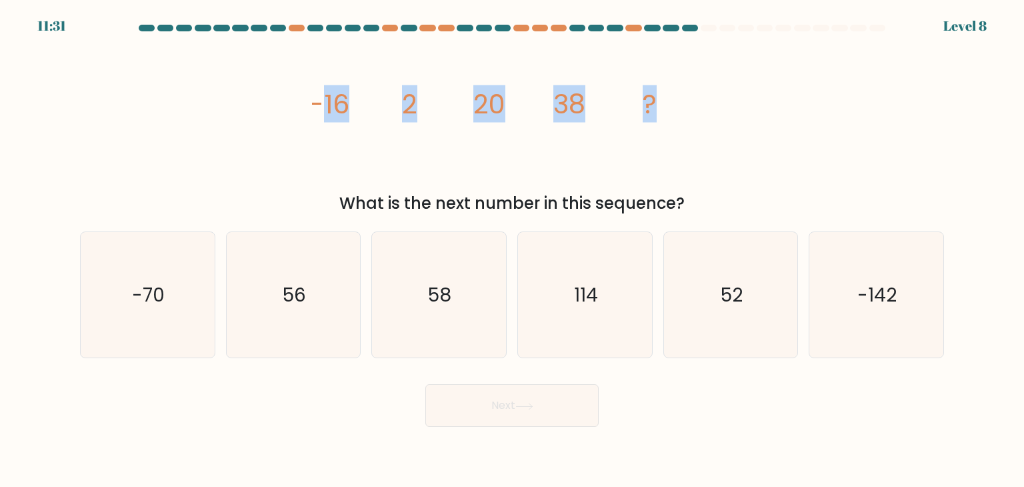
drag, startPoint x: 319, startPoint y: 107, endPoint x: 680, endPoint y: 137, distance: 362.1
click at [680, 137] on icon "image/svg+xml -16 2 20 38 ?" at bounding box center [512, 113] width 400 height 146
click at [423, 171] on icon "image/svg+xml -16 2 20 38 ?" at bounding box center [512, 113] width 400 height 146
drag, startPoint x: 388, startPoint y: 101, endPoint x: 460, endPoint y: 107, distance: 72.9
click at [460, 107] on icon "image/svg+xml -16 2 20 38 ?" at bounding box center [512, 113] width 400 height 146
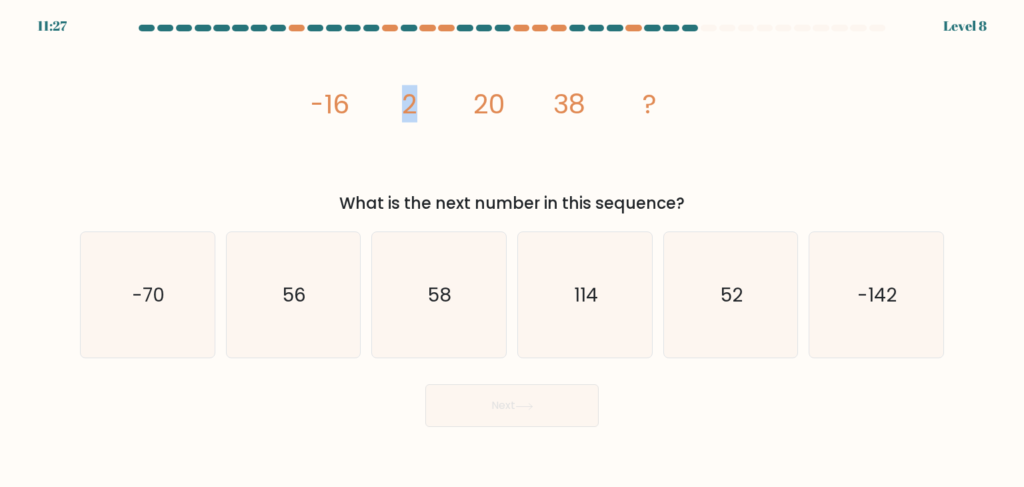
click at [456, 177] on icon "image/svg+xml -16 2 20 38 ?" at bounding box center [512, 113] width 400 height 146
drag, startPoint x: 467, startPoint y: 113, endPoint x: 511, endPoint y: 111, distance: 44.1
click at [511, 111] on icon "image/svg+xml -16 2 20 38 ?" at bounding box center [512, 113] width 400 height 146
click at [484, 182] on icon "image/svg+xml -16 2 20 38 ?" at bounding box center [512, 113] width 400 height 146
drag, startPoint x: 470, startPoint y: 102, endPoint x: 512, endPoint y: 113, distance: 43.4
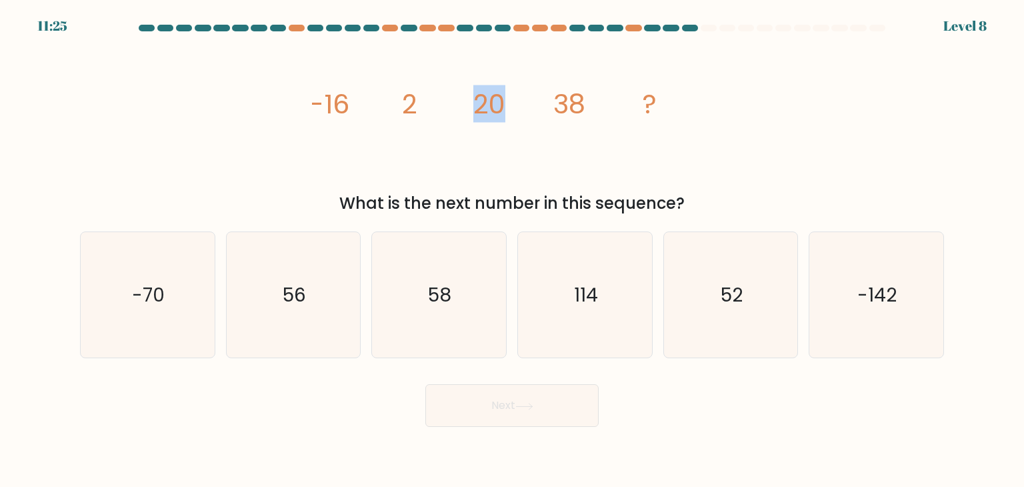
click at [512, 113] on icon "image/svg+xml -16 2 20 38 ?" at bounding box center [512, 113] width 400 height 146
click at [511, 165] on icon "image/svg+xml -16 2 20 38 ?" at bounding box center [512, 113] width 400 height 146
click at [450, 267] on icon "58" at bounding box center [438, 294] width 125 height 125
click at [512, 250] on input "c. 58" at bounding box center [512, 246] width 1 height 7
radio input "true"
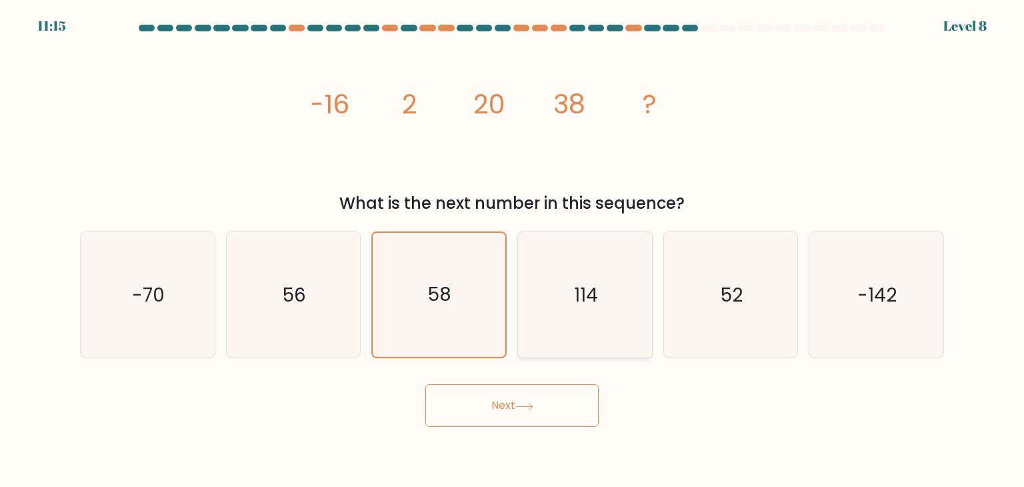
click at [570, 316] on icon "114" at bounding box center [584, 294] width 125 height 125
click at [513, 250] on input "d. 114" at bounding box center [512, 246] width 1 height 7
radio input "true"
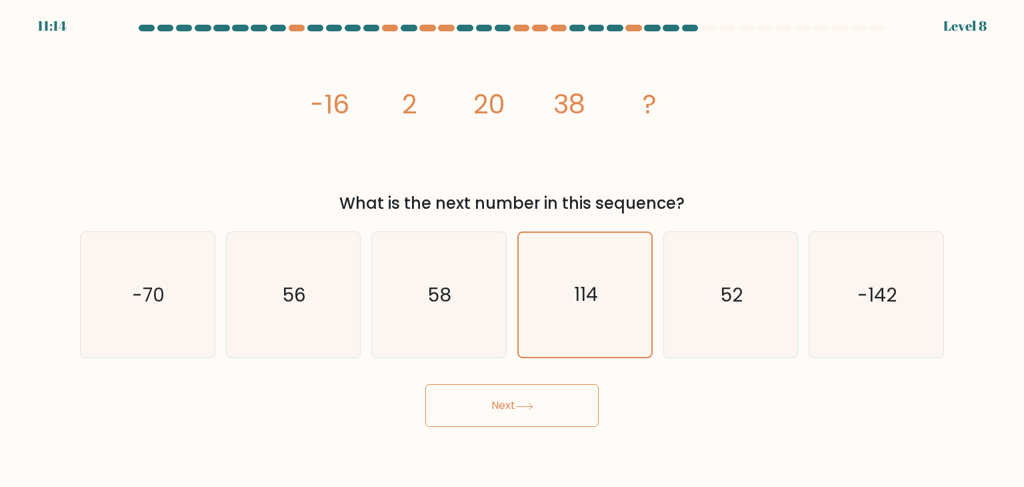
click at [502, 412] on button "Next" at bounding box center [512, 405] width 173 height 43
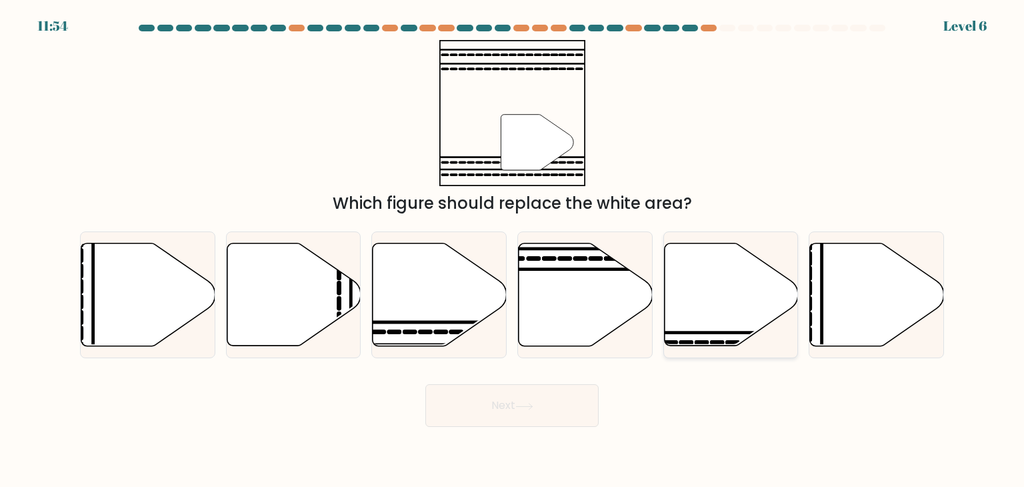
click at [734, 315] on icon at bounding box center [731, 294] width 134 height 103
click at [513, 250] on input "e." at bounding box center [512, 246] width 1 height 7
radio input "true"
click at [562, 404] on button "Next" at bounding box center [512, 405] width 173 height 43
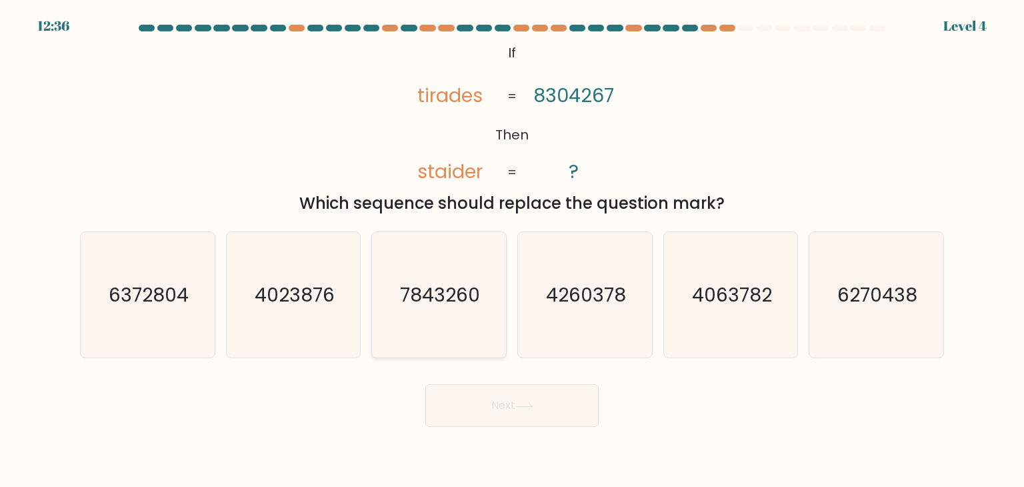
click at [401, 286] on text "7843260" at bounding box center [441, 294] width 80 height 27
click at [512, 250] on input "c. 7843260" at bounding box center [512, 246] width 1 height 7
radio input "true"
click at [477, 384] on div "Next" at bounding box center [512, 400] width 880 height 53
click at [480, 393] on button "Next" at bounding box center [512, 405] width 173 height 43
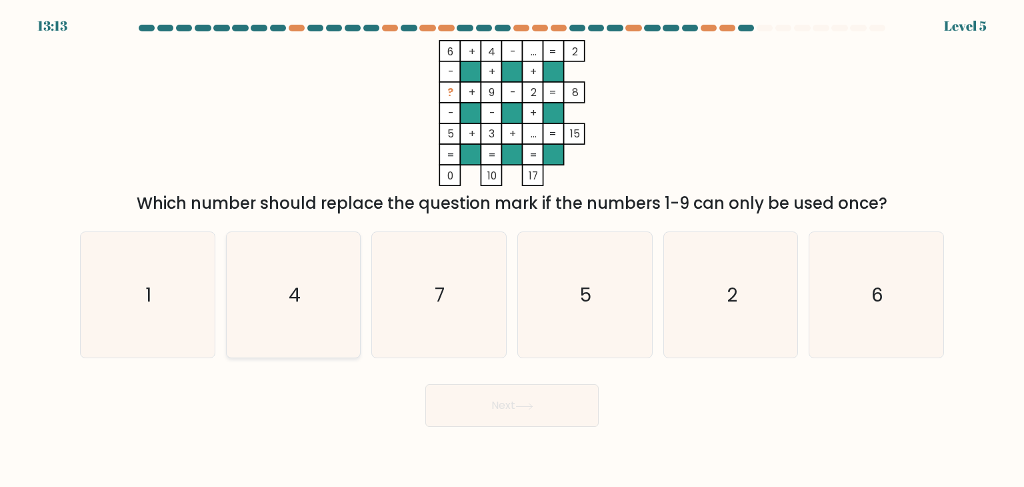
click at [228, 268] on div "4" at bounding box center [293, 294] width 135 height 127
click at [512, 250] on input "b. 4" at bounding box center [512, 246] width 1 height 7
radio input "true"
click at [167, 286] on icon "1" at bounding box center [147, 294] width 125 height 125
click at [512, 250] on input "a. 1" at bounding box center [512, 246] width 1 height 7
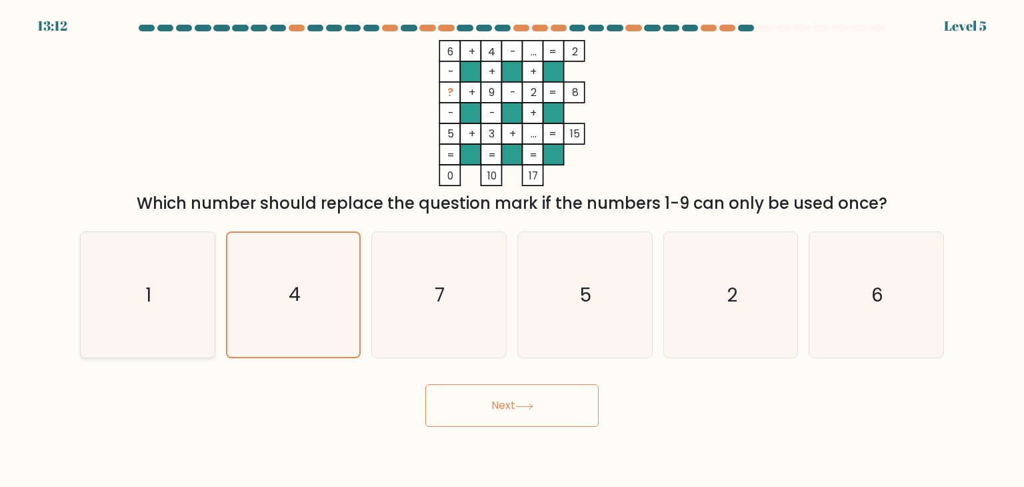
radio input "true"
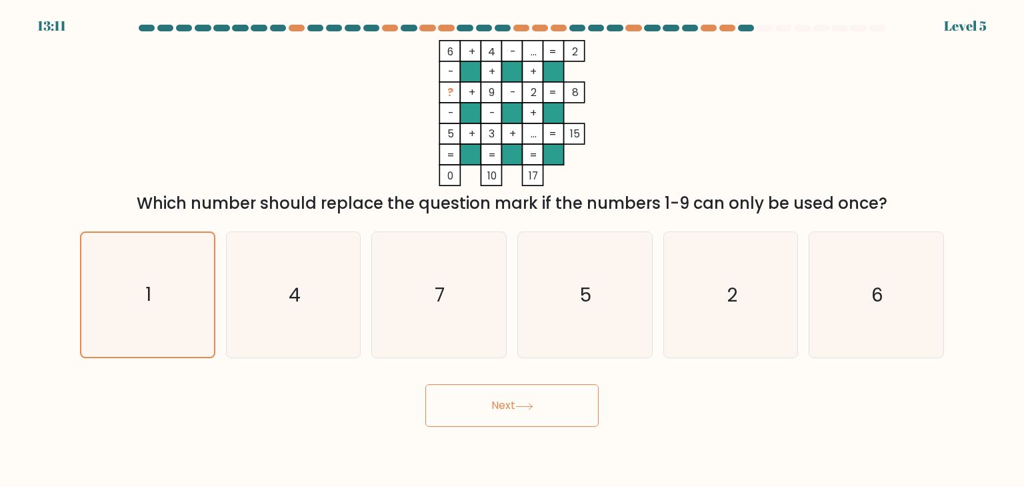
click at [477, 396] on button "Next" at bounding box center [512, 405] width 173 height 43
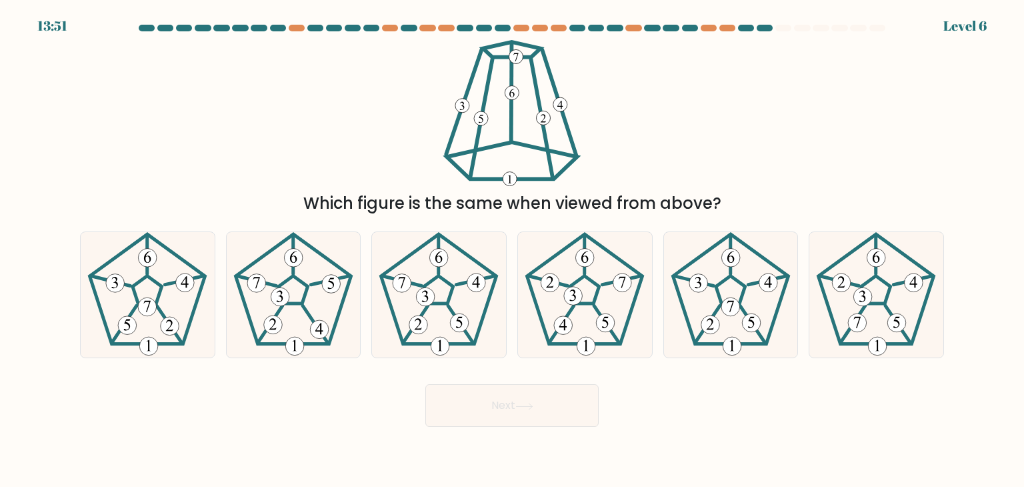
drag, startPoint x: 302, startPoint y: 201, endPoint x: 728, endPoint y: 211, distance: 425.7
click at [728, 211] on div "Which figure is the same when viewed from above?" at bounding box center [512, 203] width 848 height 24
click at [345, 149] on div "Which figure is the same when viewed from above?" at bounding box center [512, 127] width 880 height 175
click at [139, 313] on icon at bounding box center [147, 294] width 125 height 125
click at [512, 250] on input "a." at bounding box center [512, 246] width 1 height 7
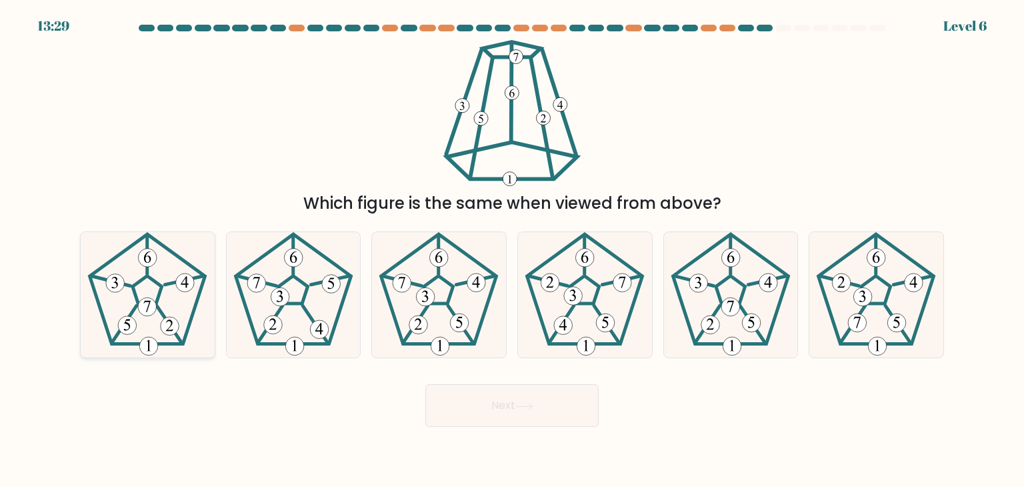
radio input "true"
click at [482, 414] on button "Next" at bounding box center [512, 405] width 173 height 43
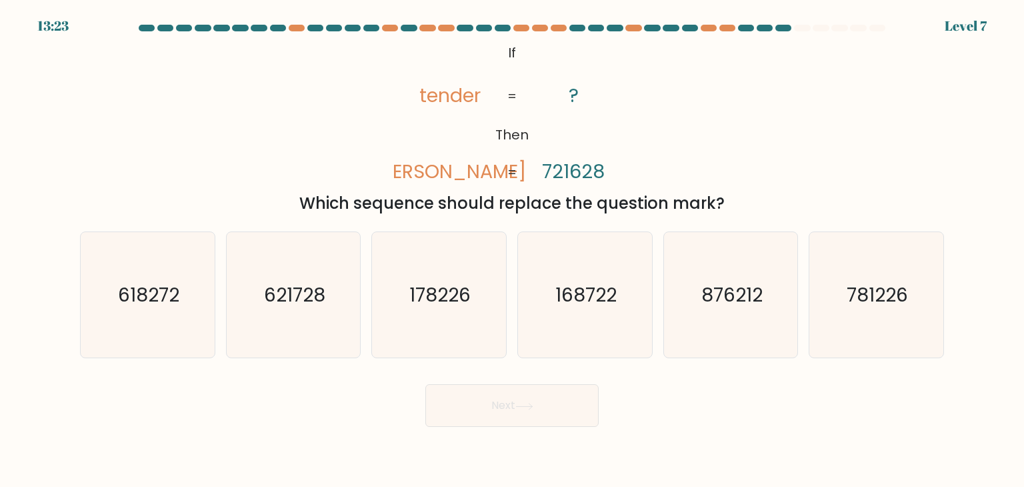
click at [482, 414] on button "Next" at bounding box center [512, 405] width 173 height 43
click at [327, 133] on div "@import url('https://fonts.googleapis.com/css?family=Abril+Fatface:400,100,100i…" at bounding box center [512, 127] width 880 height 175
click at [331, 273] on icon "621728" at bounding box center [293, 294] width 125 height 125
click at [512, 250] on input "b. 621728" at bounding box center [512, 246] width 1 height 7
radio input "true"
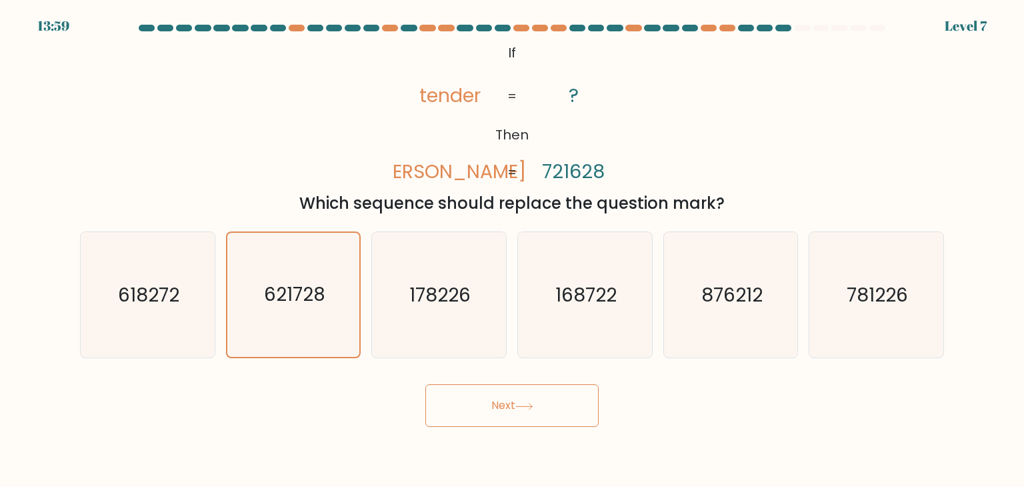
click at [539, 401] on button "Next" at bounding box center [512, 405] width 173 height 43
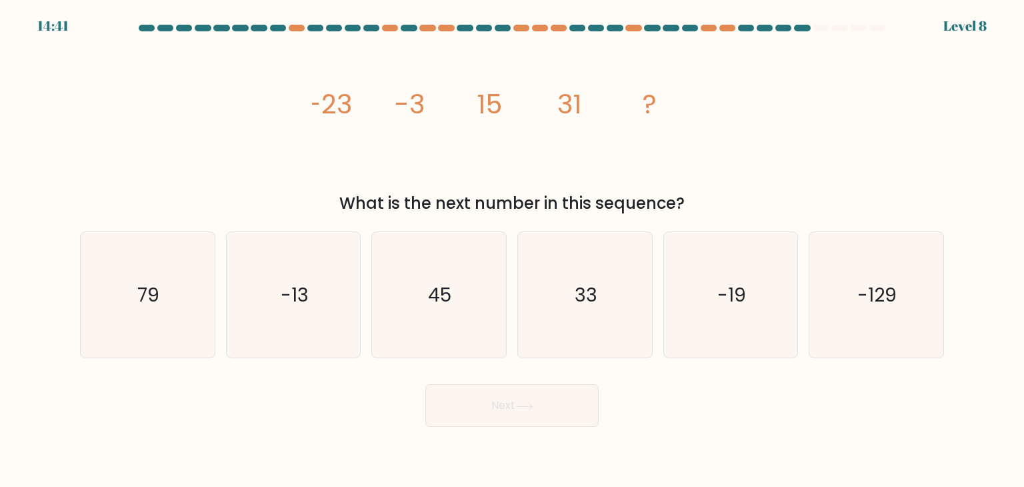
drag, startPoint x: 312, startPoint y: 96, endPoint x: 491, endPoint y: 107, distance: 179.1
click at [491, 107] on g "-23 -3 15 31 ?" at bounding box center [482, 103] width 350 height 37
click at [491, 107] on tspan "15" at bounding box center [489, 103] width 25 height 37
click at [475, 109] on icon "image/svg+xml -23 -3 15 31 ?" at bounding box center [512, 113] width 400 height 146
drag, startPoint x: 475, startPoint y: 109, endPoint x: 495, endPoint y: 107, distance: 20.1
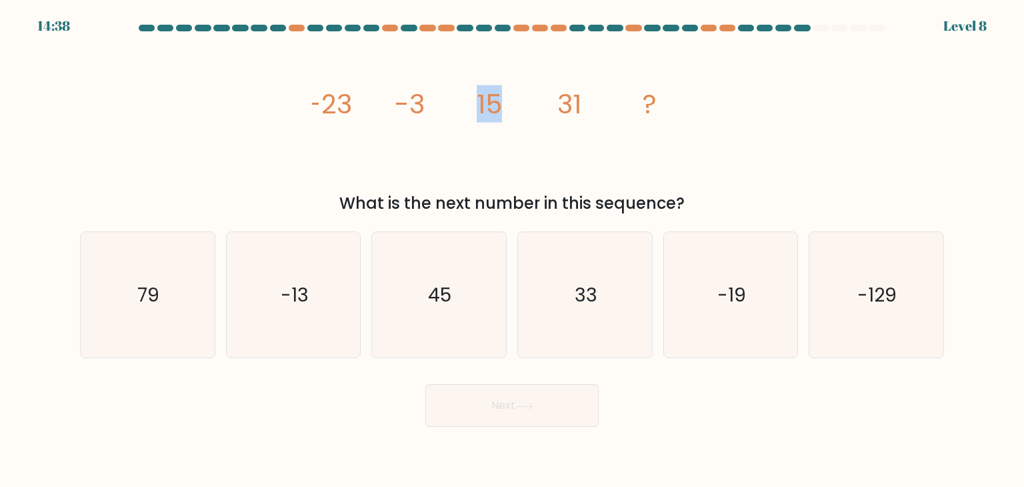
click at [495, 107] on icon "image/svg+xml -23 -3 15 31 ?" at bounding box center [512, 113] width 400 height 146
click at [495, 107] on tspan "15" at bounding box center [489, 103] width 25 height 37
drag, startPoint x: 495, startPoint y: 107, endPoint x: 483, endPoint y: 107, distance: 12.0
click at [483, 107] on tspan "15" at bounding box center [489, 103] width 25 height 37
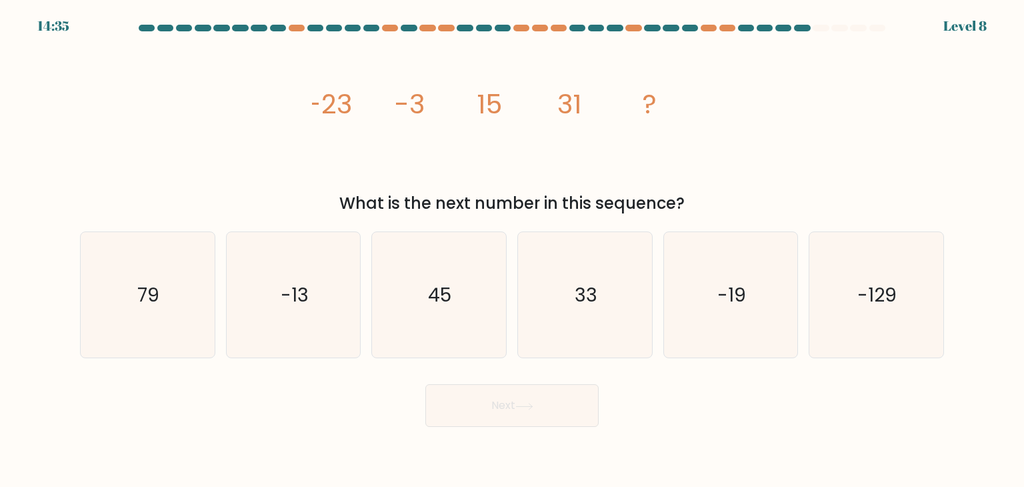
drag, startPoint x: 474, startPoint y: 107, endPoint x: 506, endPoint y: 107, distance: 31.3
click at [506, 107] on icon "image/svg+xml -23 -3 15 31 ?" at bounding box center [512, 113] width 400 height 146
click at [491, 164] on icon "image/svg+xml -23 -3 15 31 ?" at bounding box center [512, 113] width 400 height 146
click at [142, 314] on icon "79" at bounding box center [147, 294] width 125 height 125
click at [512, 250] on input "a. 79" at bounding box center [512, 246] width 1 height 7
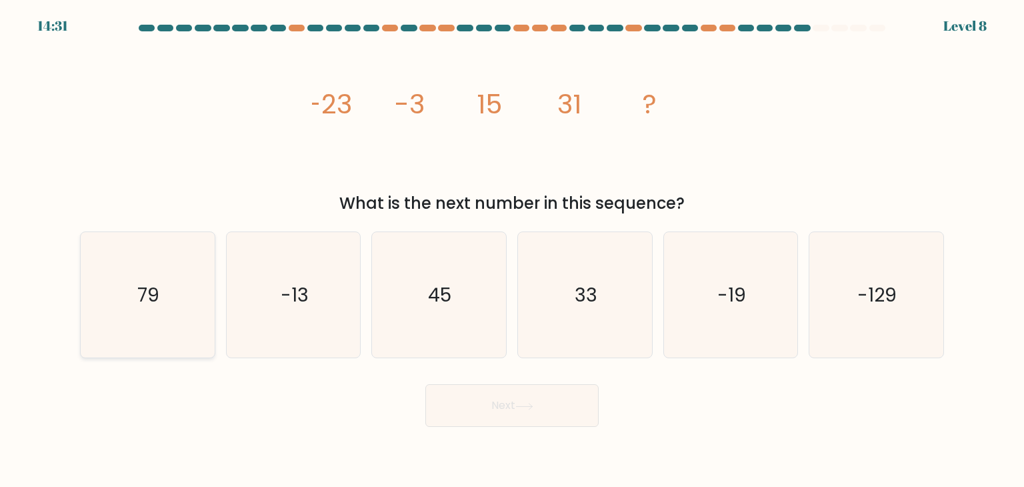
radio input "true"
click at [446, 383] on div "Next" at bounding box center [512, 400] width 880 height 53
click at [466, 400] on button "Next" at bounding box center [512, 405] width 173 height 43
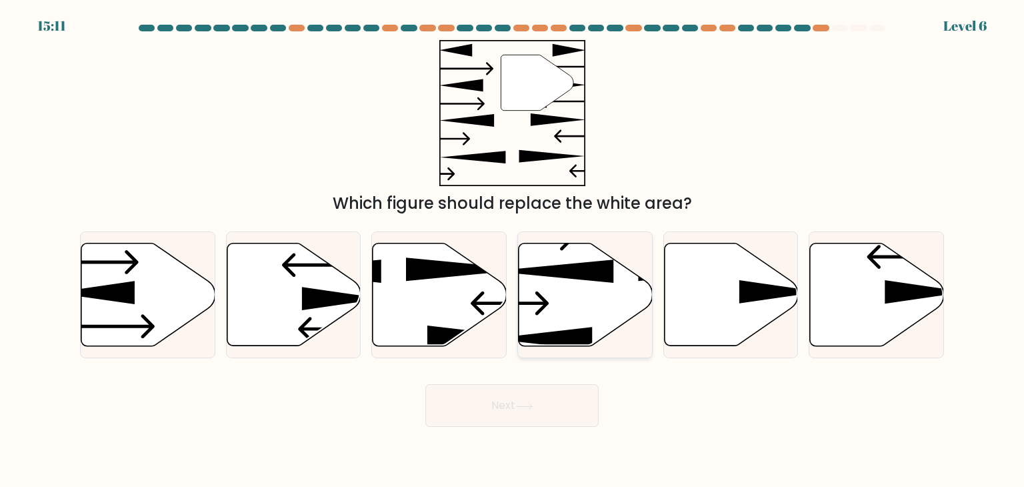
click at [560, 281] on icon at bounding box center [586, 294] width 134 height 103
click at [513, 250] on input "d." at bounding box center [512, 246] width 1 height 7
radio input "true"
click at [851, 287] on icon at bounding box center [877, 294] width 134 height 103
click at [513, 250] on input "f." at bounding box center [512, 246] width 1 height 7
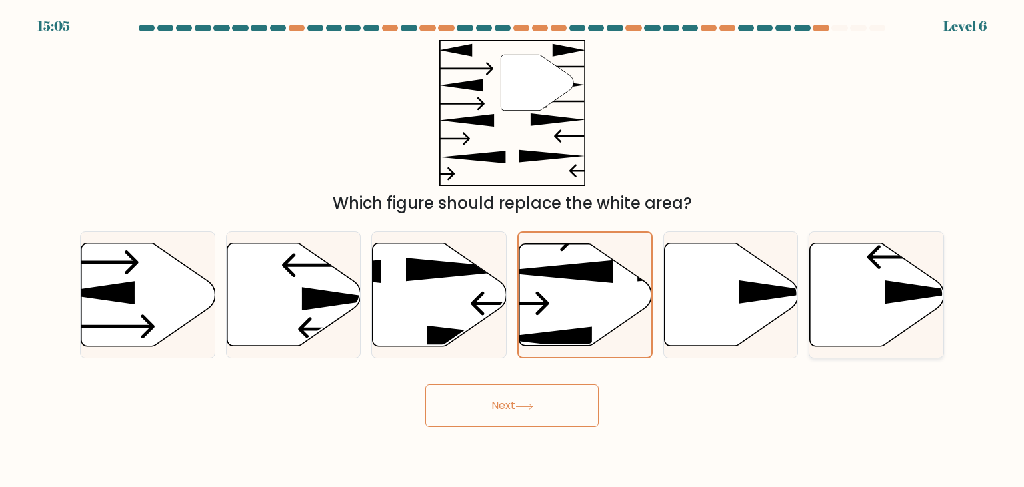
radio input "true"
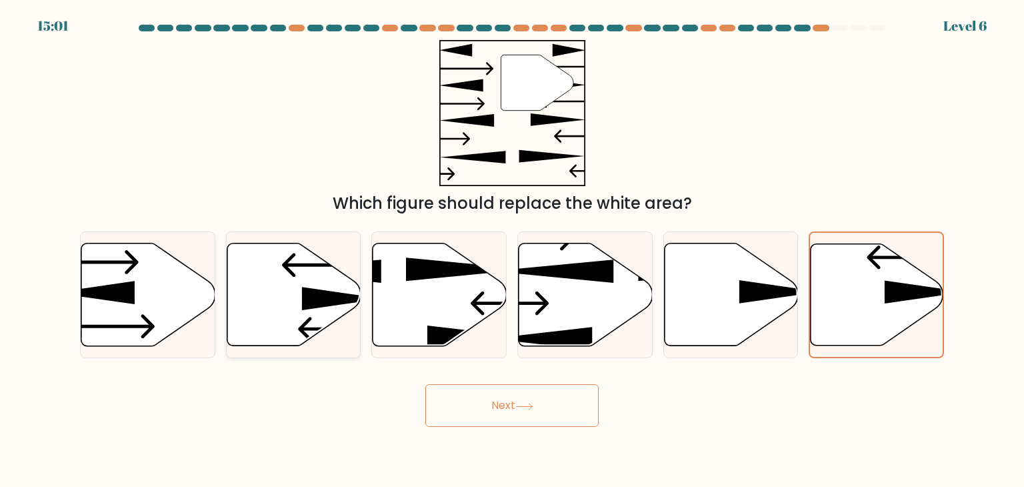
click at [312, 308] on icon at bounding box center [342, 298] width 81 height 23
click at [512, 250] on input "b." at bounding box center [512, 246] width 1 height 7
radio input "true"
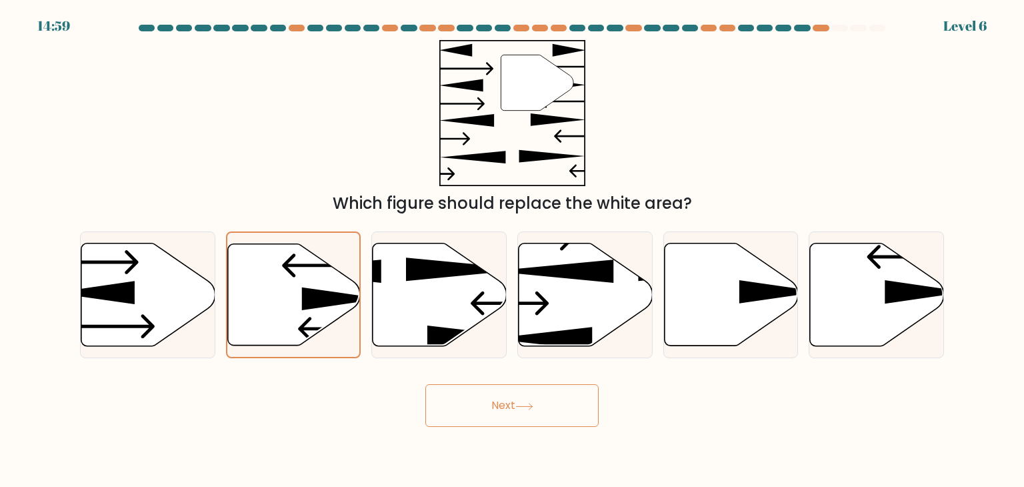
click at [468, 397] on button "Next" at bounding box center [512, 405] width 173 height 43
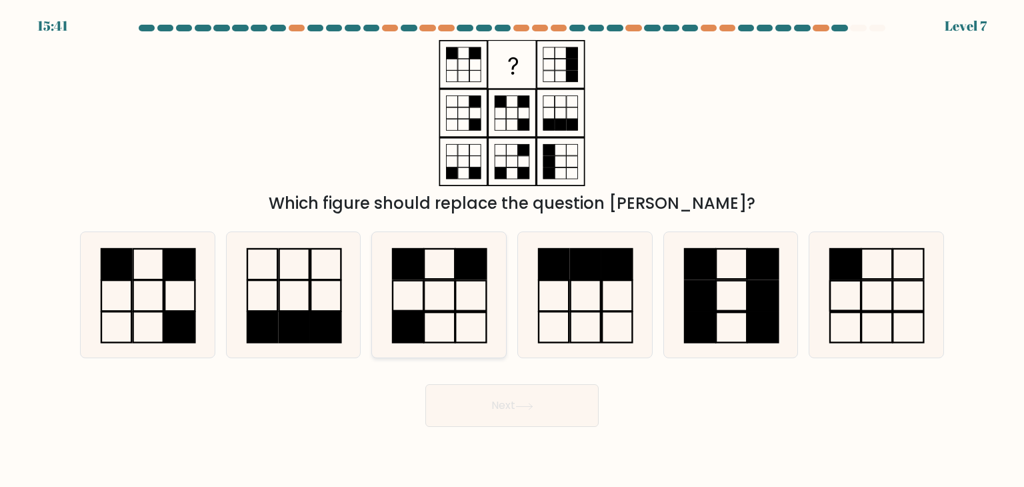
click at [460, 282] on icon at bounding box center [438, 294] width 125 height 125
click at [512, 250] on input "c." at bounding box center [512, 246] width 1 height 7
radio input "true"
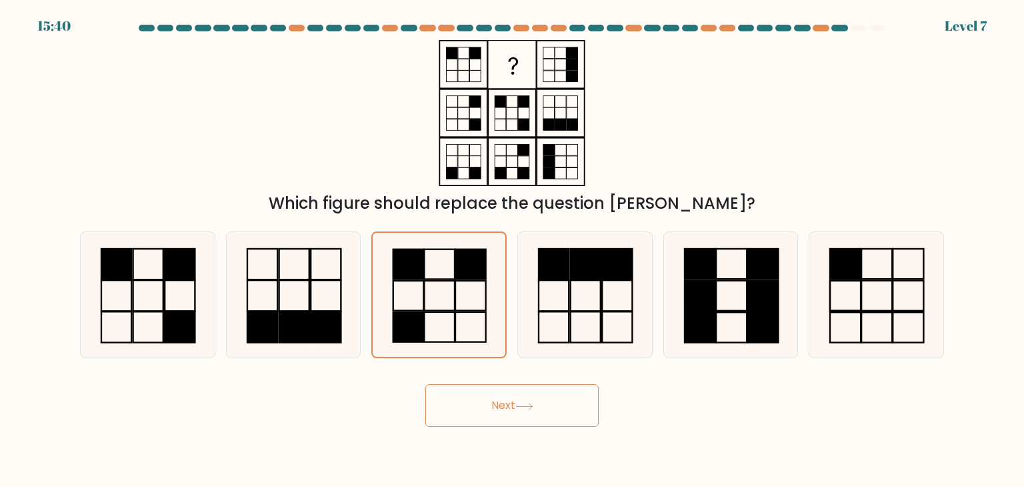
click at [480, 392] on button "Next" at bounding box center [512, 405] width 173 height 43
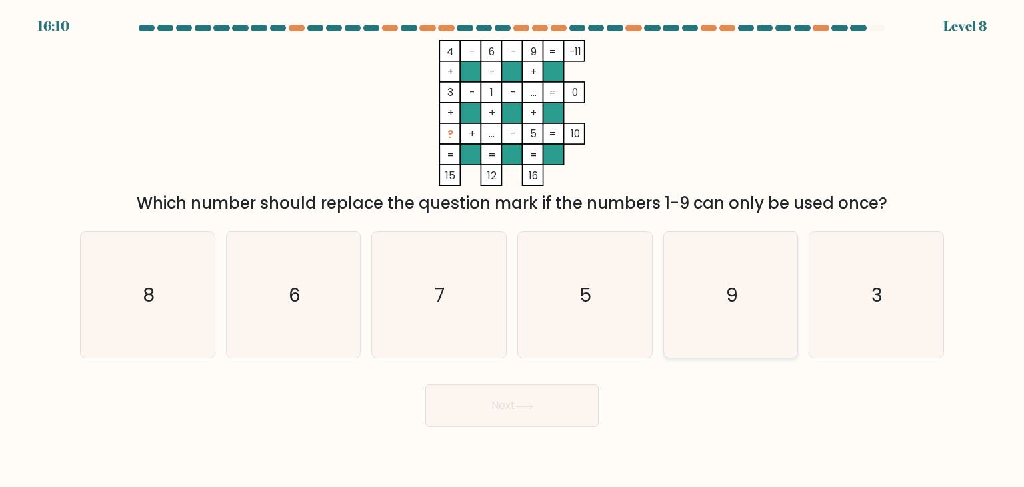
click at [730, 307] on text "9" at bounding box center [732, 294] width 12 height 27
click at [513, 250] on input "e. 9" at bounding box center [512, 246] width 1 height 7
radio input "true"
click at [487, 401] on button "Next" at bounding box center [512, 405] width 173 height 43
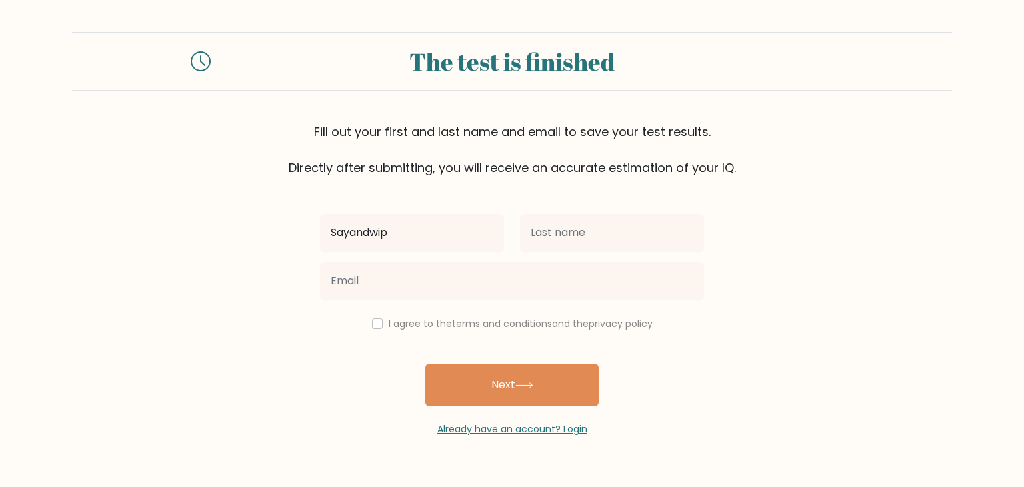
type input "Sayandwip"
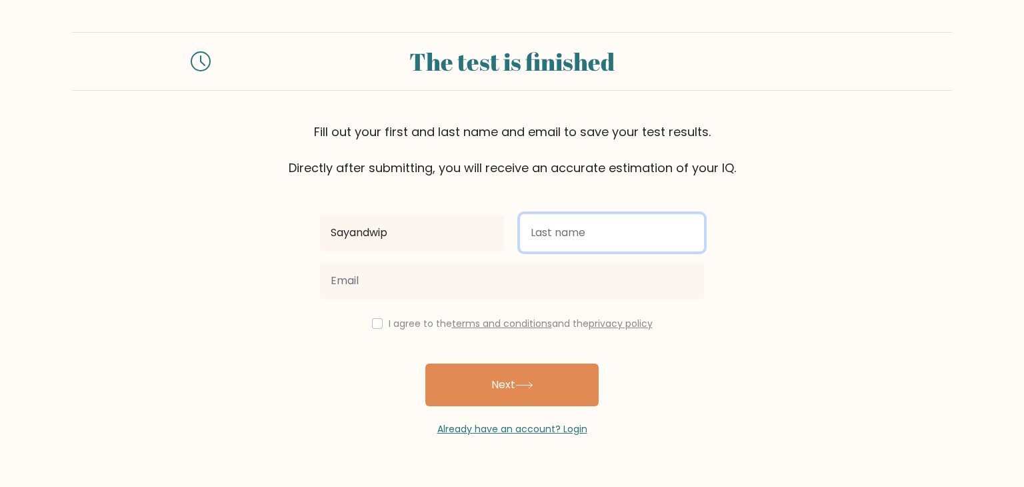
click at [568, 239] on input "text" at bounding box center [612, 232] width 184 height 37
type input "Karmakar"
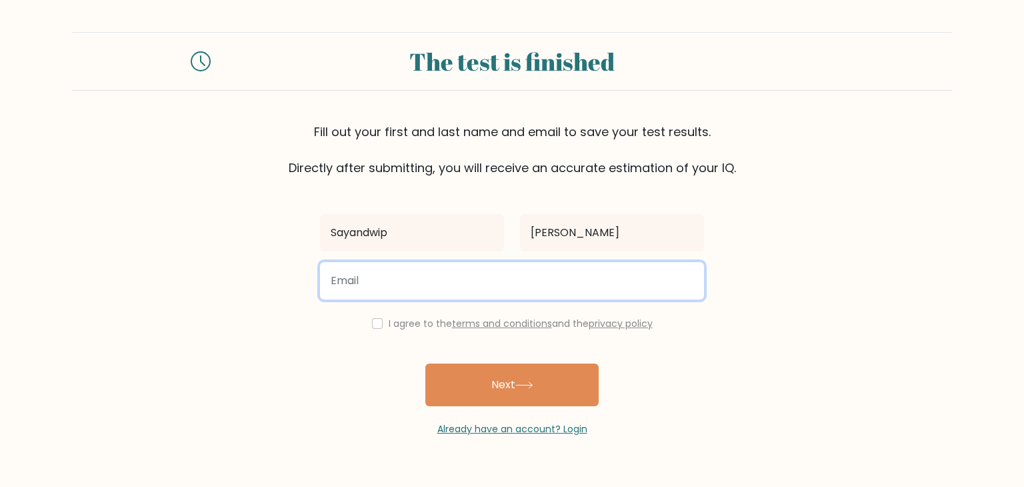
click at [341, 269] on input "email" at bounding box center [512, 280] width 384 height 37
type input "sankojkarmakar@gmail.com"
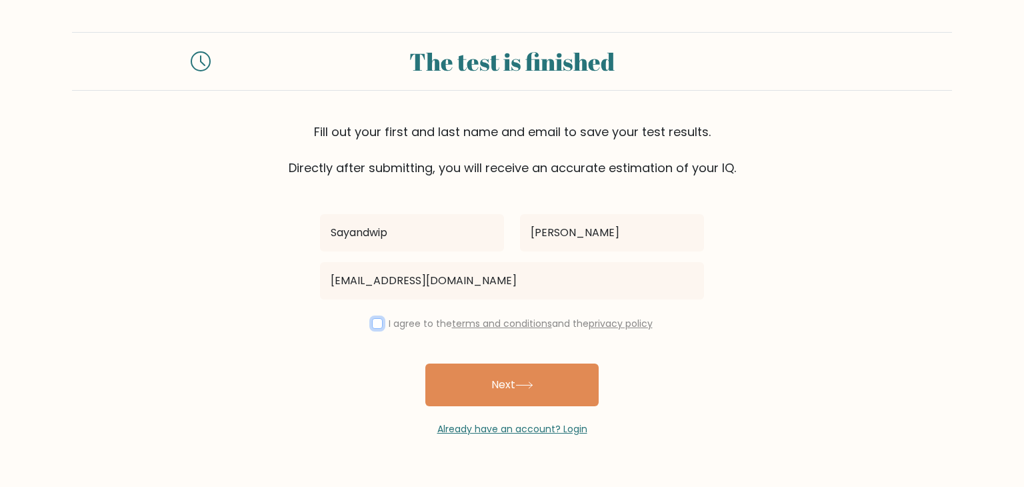
click at [372, 323] on input "checkbox" at bounding box center [377, 323] width 11 height 11
checkbox input "true"
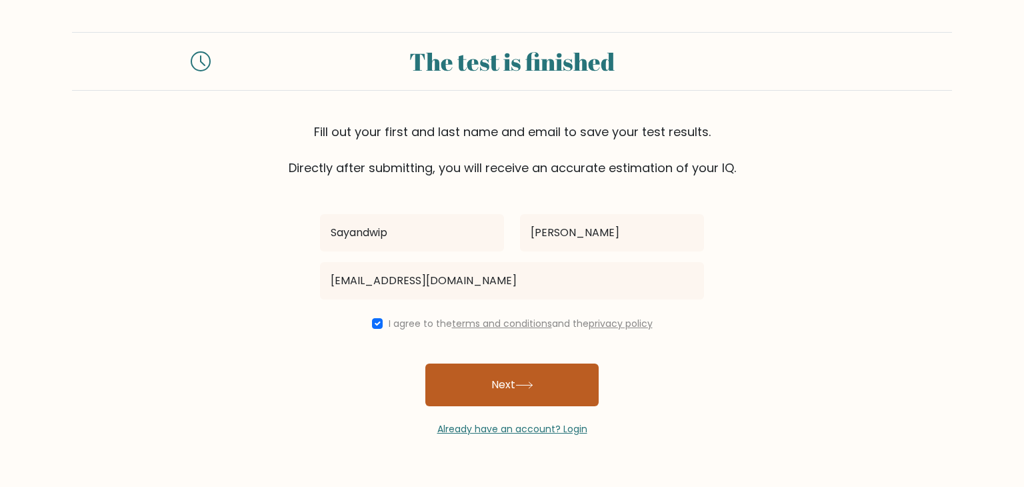
click at [464, 379] on button "Next" at bounding box center [512, 384] width 173 height 43
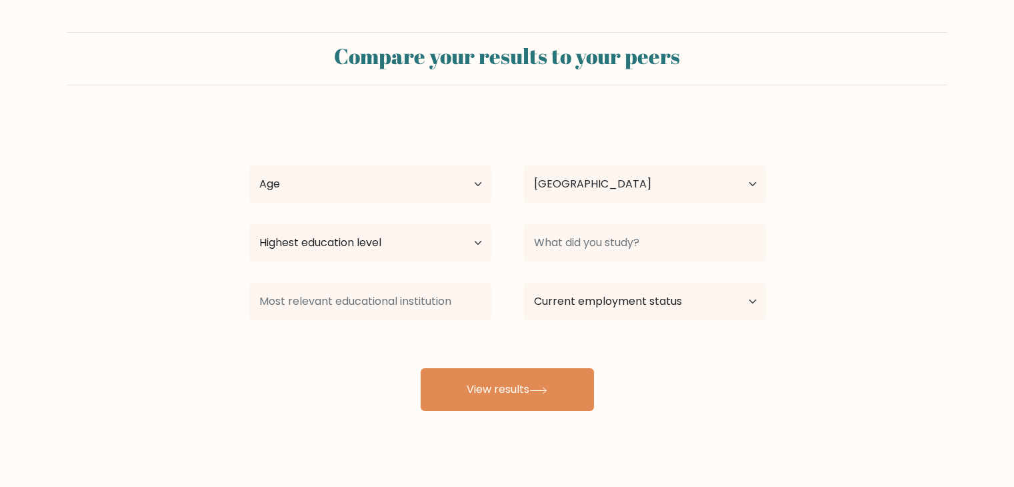
select select "IN"
click at [426, 196] on select "Age Under 18 years old 18-24 years old 25-34 years old 35-44 years old 45-54 ye…" at bounding box center [370, 183] width 243 height 37
select select "min_18"
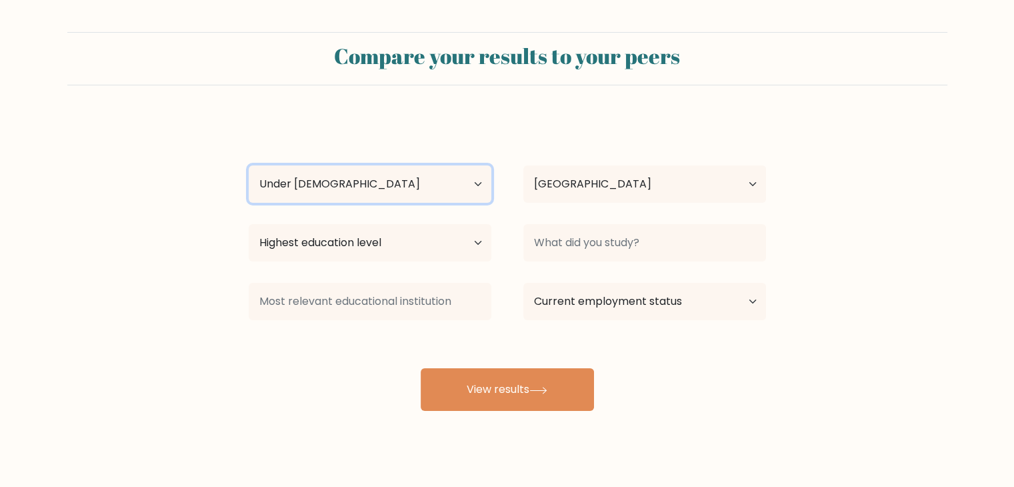
click at [249, 165] on select "Age Under 18 years old 18-24 years old 25-34 years old 35-44 years old 45-54 ye…" at bounding box center [370, 183] width 243 height 37
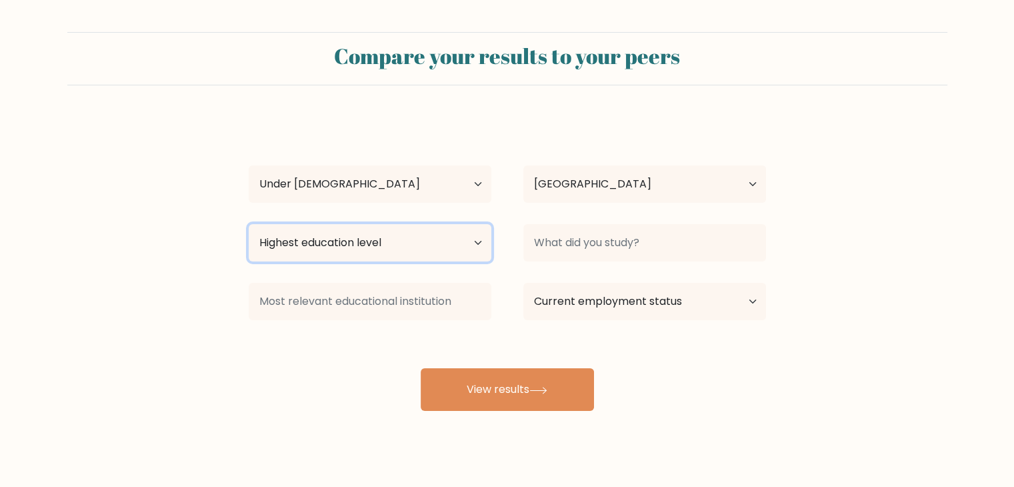
click at [392, 247] on select "Highest education level No schooling Primary Lower Secondary Upper Secondary Oc…" at bounding box center [370, 242] width 243 height 37
select select "lower_secondary"
click at [249, 224] on select "Highest education level No schooling Primary Lower Secondary Upper Secondary Oc…" at bounding box center [370, 242] width 243 height 37
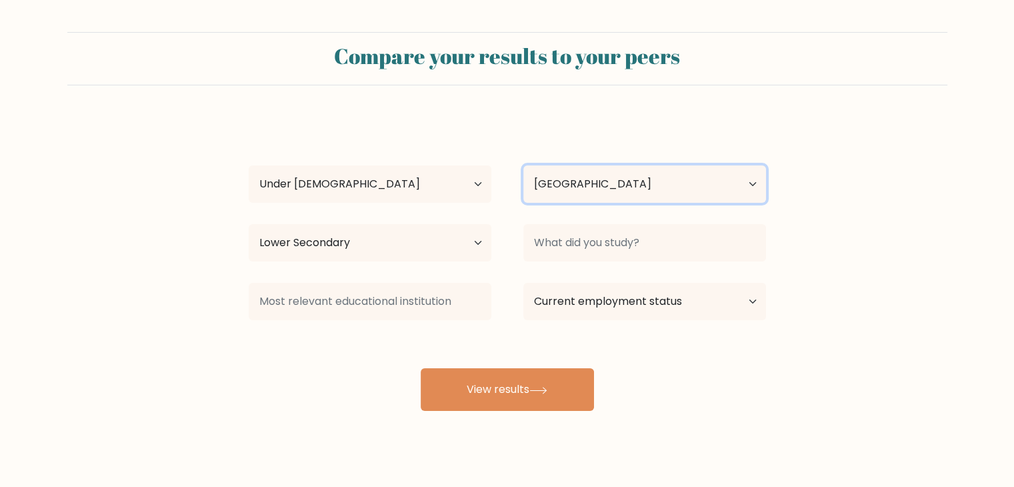
click at [574, 193] on select "Country Afghanistan Albania Algeria American Samoa Andorra Angola Anguilla Anta…" at bounding box center [645, 183] width 243 height 37
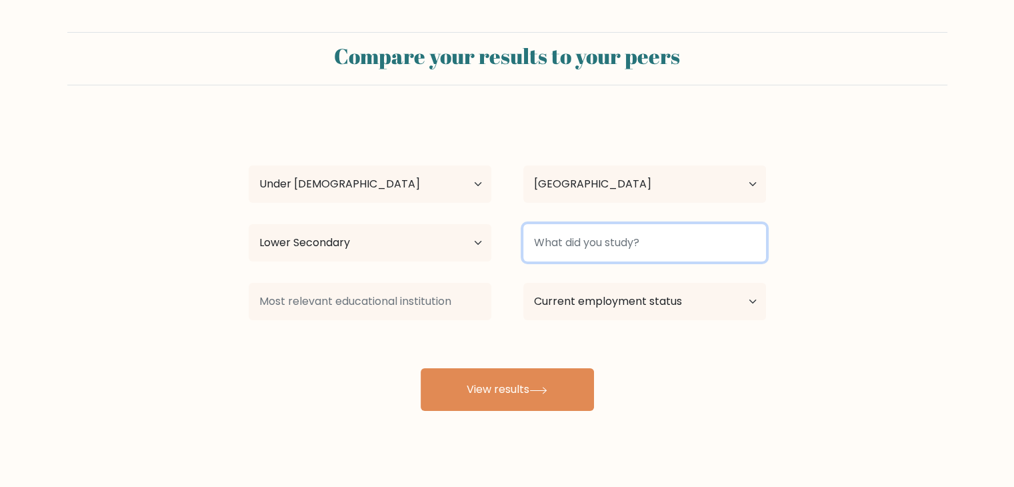
click at [586, 243] on input at bounding box center [645, 242] width 243 height 37
drag, startPoint x: 651, startPoint y: 239, endPoint x: 544, endPoint y: 249, distance: 107.2
click at [544, 249] on input at bounding box center [645, 242] width 243 height 37
drag, startPoint x: 544, startPoint y: 249, endPoint x: 650, endPoint y: 242, distance: 105.6
click at [650, 242] on input at bounding box center [645, 242] width 243 height 37
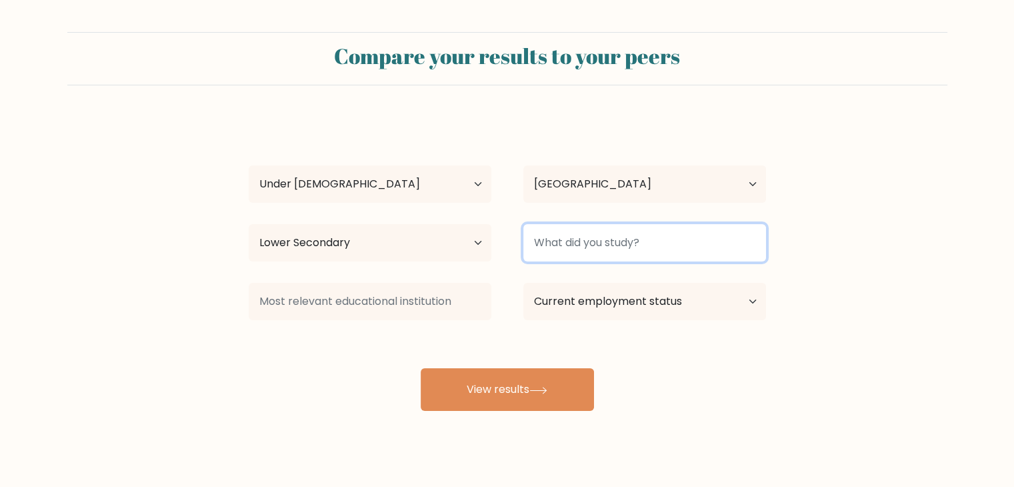
click at [650, 242] on input at bounding box center [645, 242] width 243 height 37
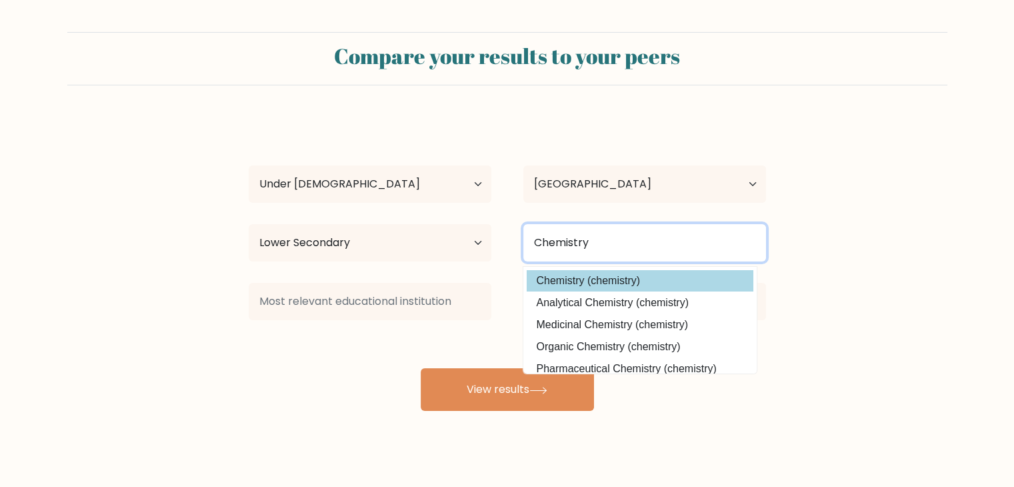
type input "Chemistry"
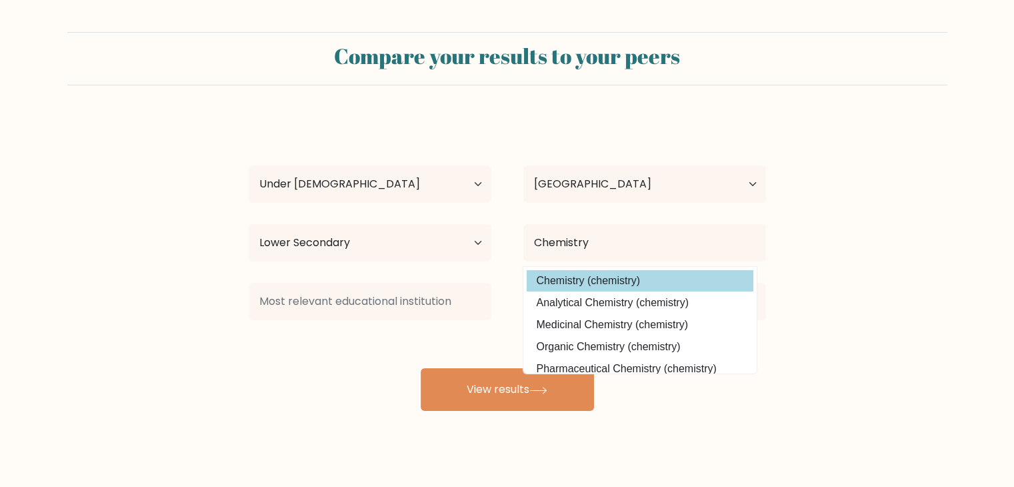
click at [634, 283] on div "Sayandwip Karmakar Age Under 18 years old 18-24 years old 25-34 years old 35-44…" at bounding box center [508, 263] width 534 height 293
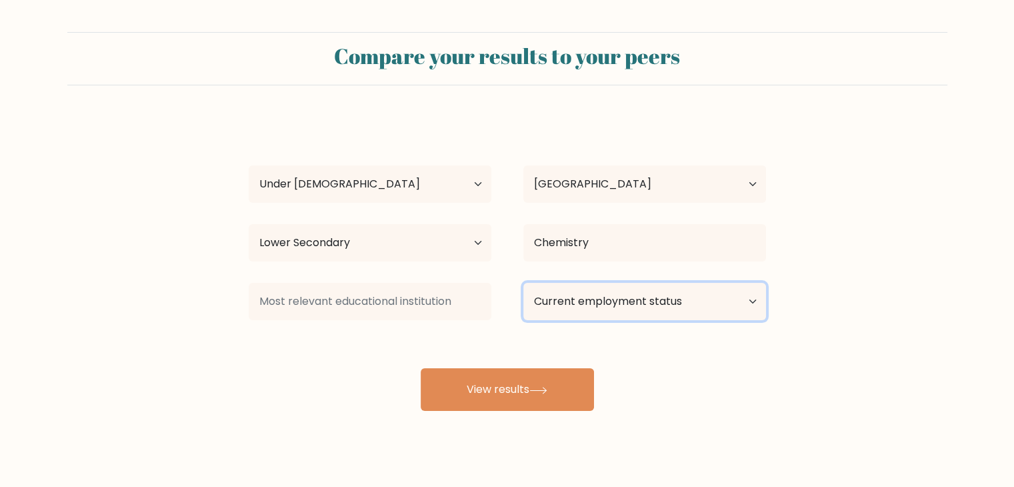
click at [634, 306] on select "Current employment status Employed Student Retired Other / prefer not to answer" at bounding box center [645, 301] width 243 height 37
select select "student"
click at [524, 283] on select "Current employment status Employed Student Retired Other / prefer not to answer" at bounding box center [645, 301] width 243 height 37
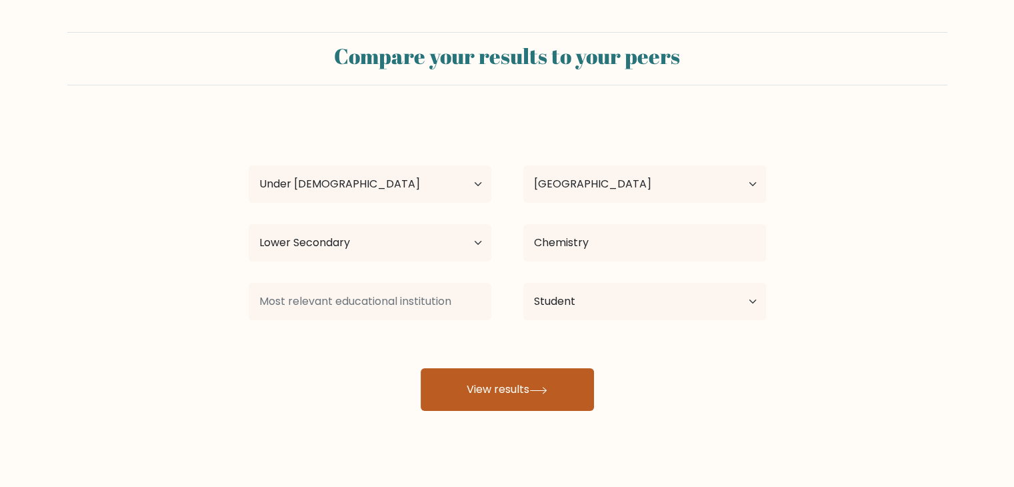
click at [558, 392] on button "View results" at bounding box center [507, 389] width 173 height 43
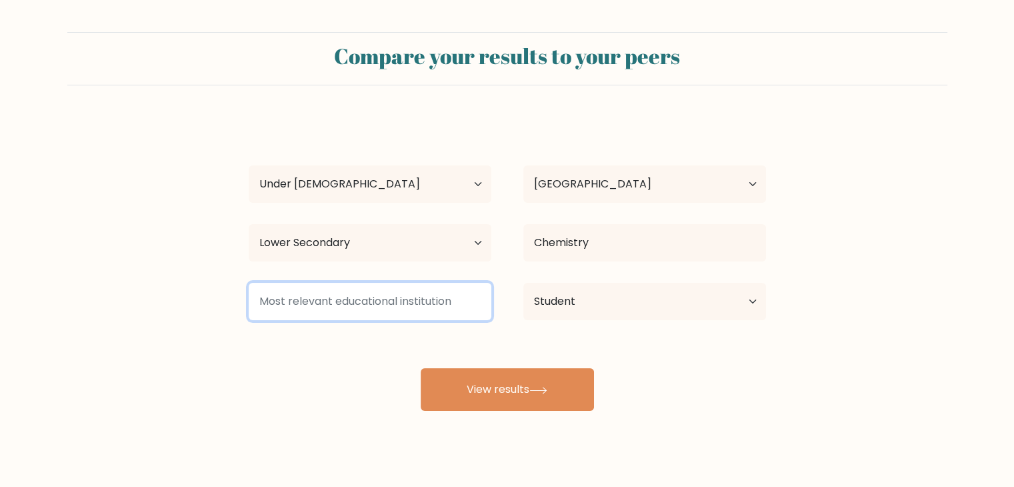
click at [363, 312] on input at bounding box center [370, 301] width 243 height 37
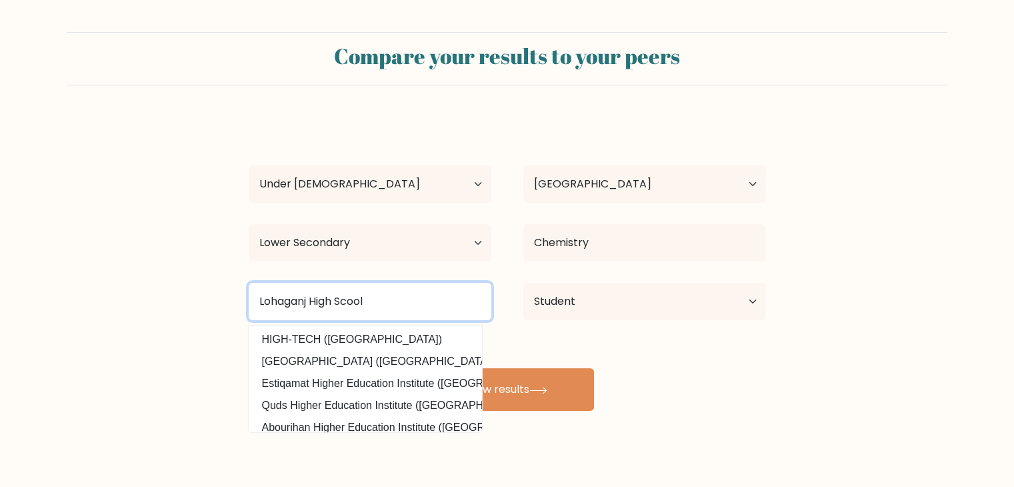
type input "Lohaganj High Scool"
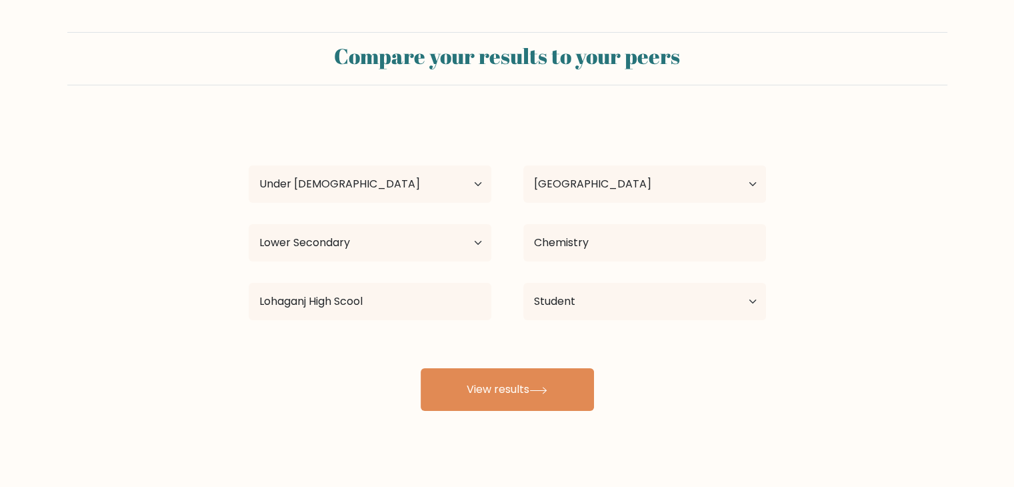
click at [638, 426] on div "Compare your results to your peers Sayandwip Karmakar Age Under 18 years old 18…" at bounding box center [507, 253] width 1014 height 506
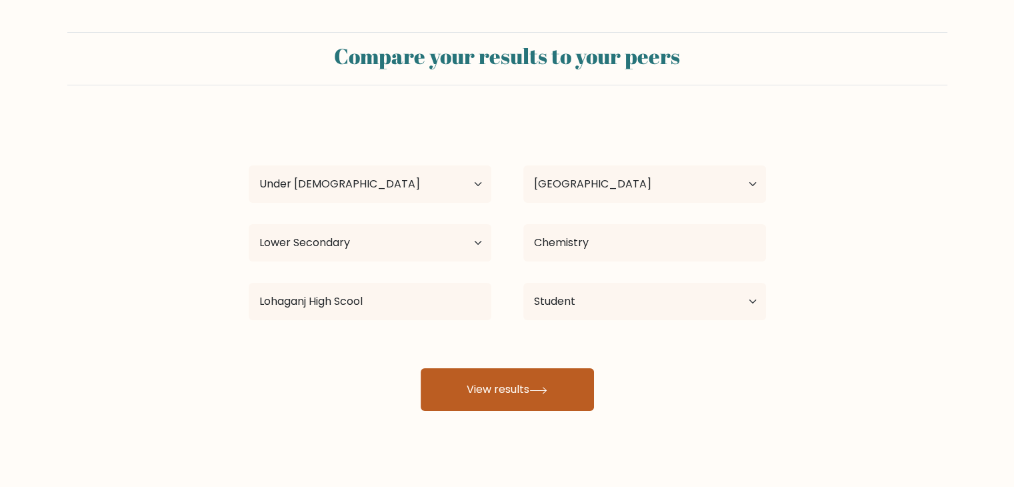
click at [531, 394] on button "View results" at bounding box center [507, 389] width 173 height 43
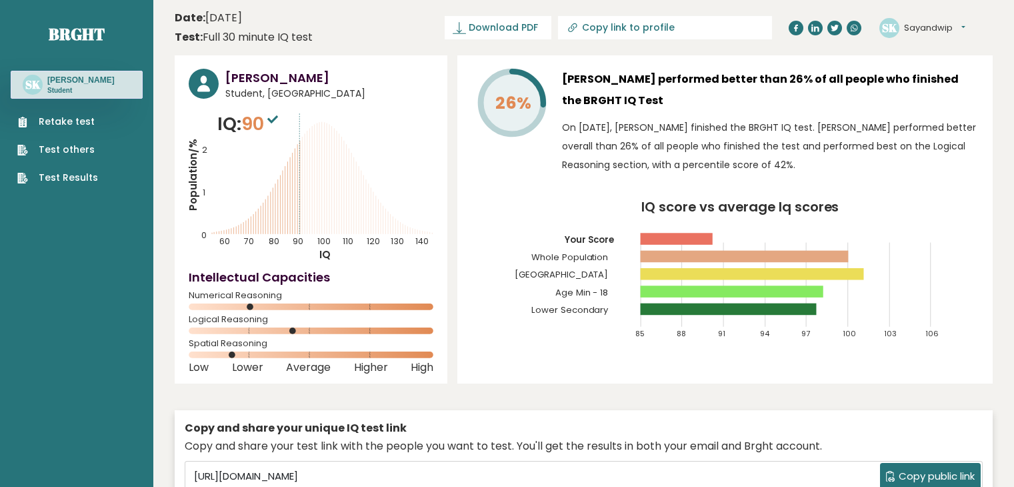
scroll to position [3, 0]
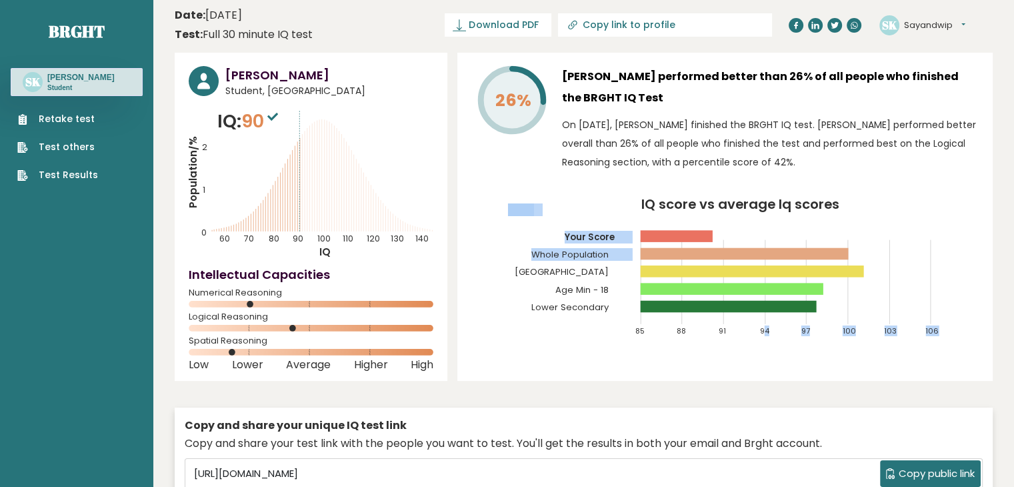
drag, startPoint x: 635, startPoint y: 233, endPoint x: 763, endPoint y: 297, distance: 143.2
click at [763, 297] on icon "IQ score vs average Iq scores 85 88 91 94 97 100 103 106 Your Score Whole Popul…" at bounding box center [726, 273] width 508 height 150
click at [592, 336] on icon "IQ score vs average Iq scores 85 88 91 94 97 100 103 106 Your Score Whole Popul…" at bounding box center [726, 273] width 508 height 150
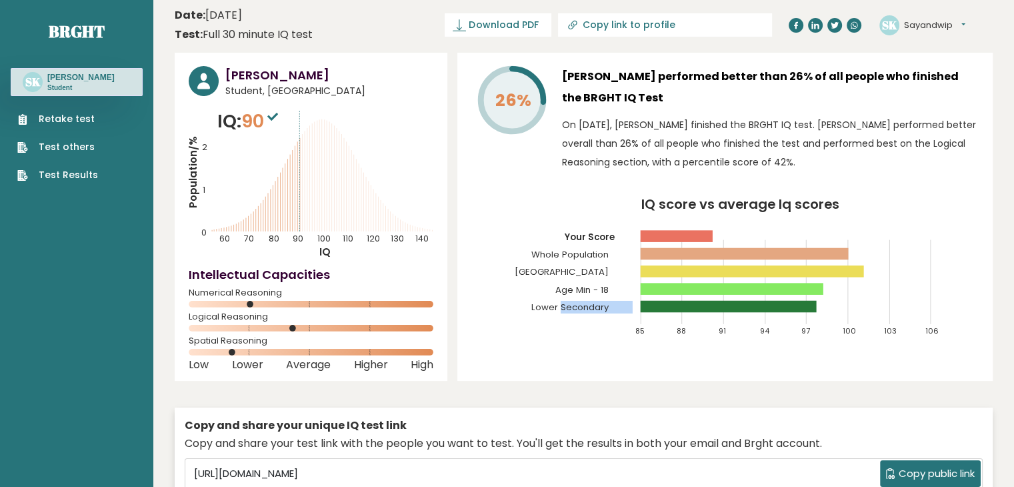
click at [592, 336] on icon "IQ score vs average Iq scores 85 88 91 94 97 100 103 106 Your Score Whole Popul…" at bounding box center [726, 273] width 508 height 150
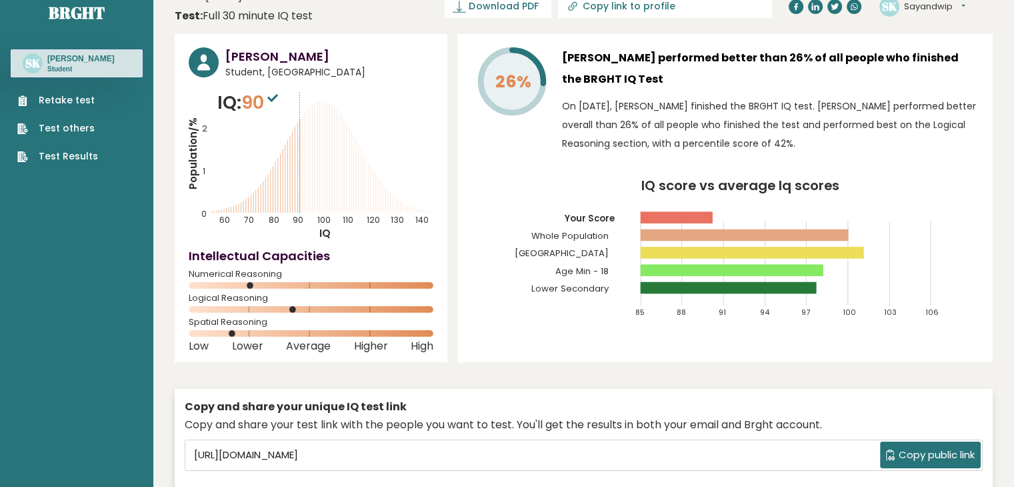
scroll to position [23, 0]
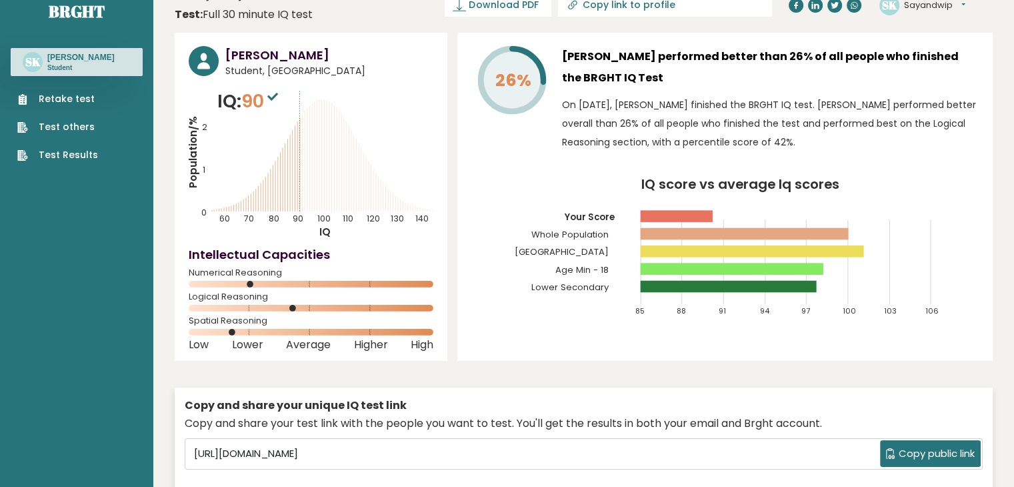
click at [640, 178] on icon "IQ score vs average Iq scores 85 88 91 94 97 100 103 106 Your Score Whole Popul…" at bounding box center [726, 253] width 508 height 150
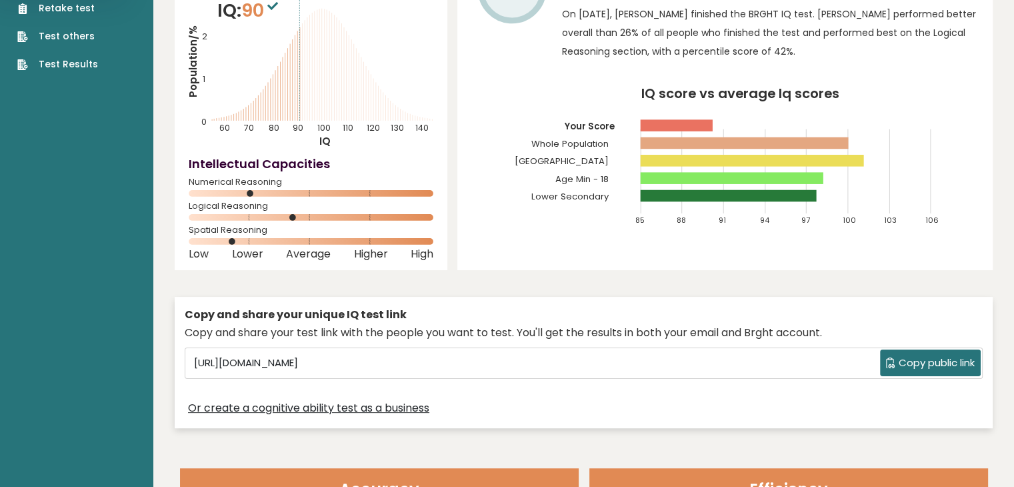
scroll to position [114, 0]
drag, startPoint x: 231, startPoint y: 241, endPoint x: 400, endPoint y: 254, distance: 169.3
click at [400, 254] on div "[PERSON_NAME] Student, [GEOGRAPHIC_DATA] IQ: 90 Population/% IQ 0 1 2 60 70 80 …" at bounding box center [311, 105] width 273 height 328
click at [400, 254] on div "Low Lower Average Higher High" at bounding box center [311, 253] width 245 height 5
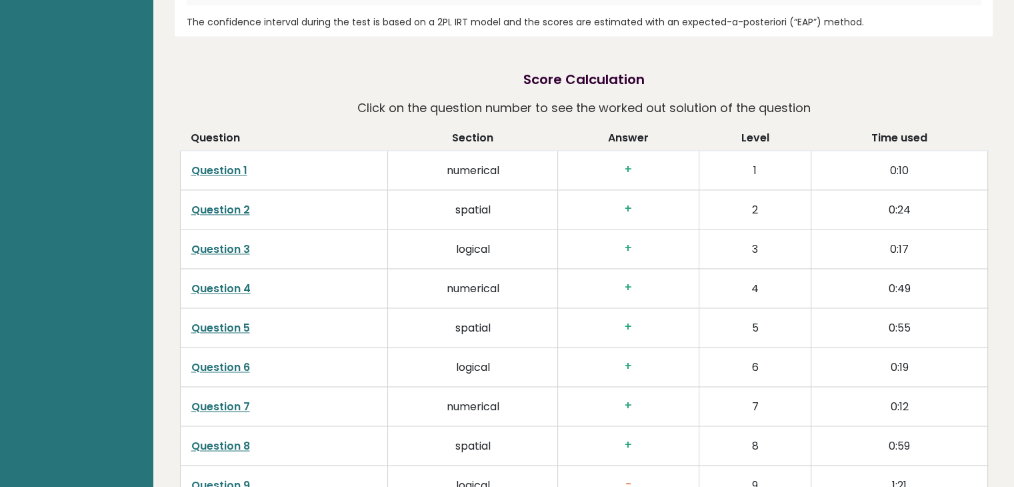
scroll to position [1982, 0]
